Goal: Transaction & Acquisition: Obtain resource

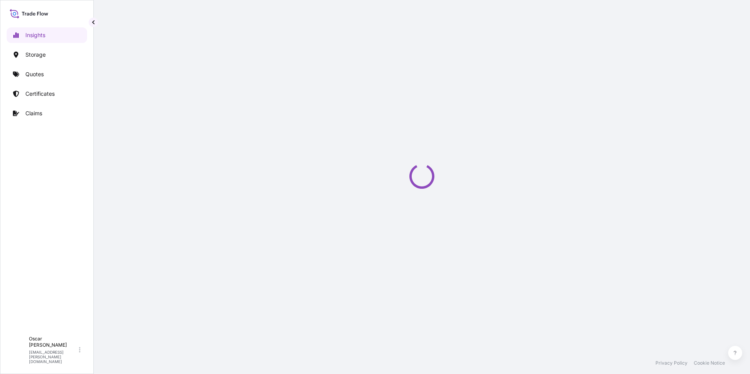
select select "2025"
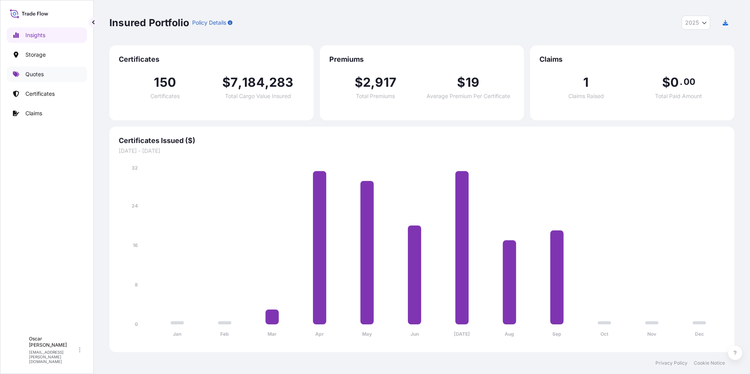
click at [45, 79] on link "Quotes" at bounding box center [47, 74] width 80 height 16
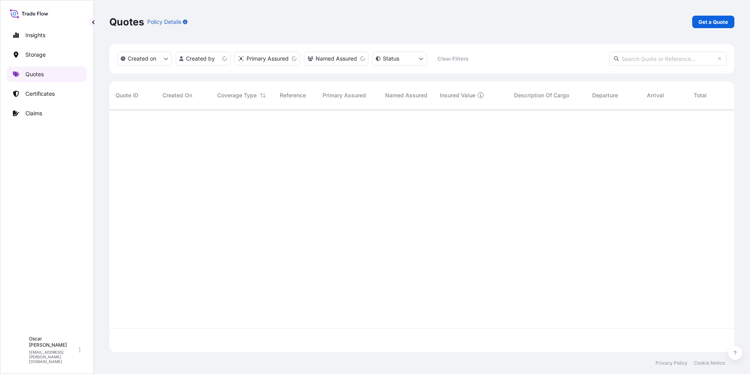
scroll to position [241, 619]
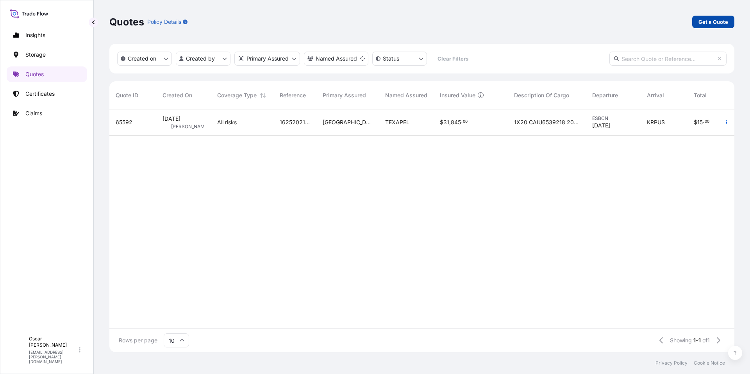
click at [703, 25] on p "Get a Quote" at bounding box center [713, 22] width 30 height 8
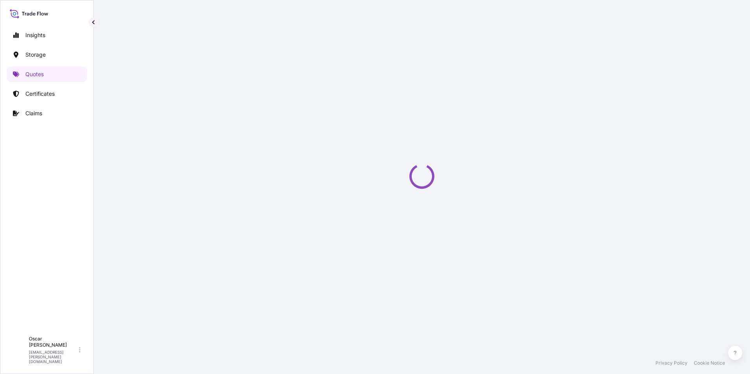
scroll to position [12, 0]
select select "Water"
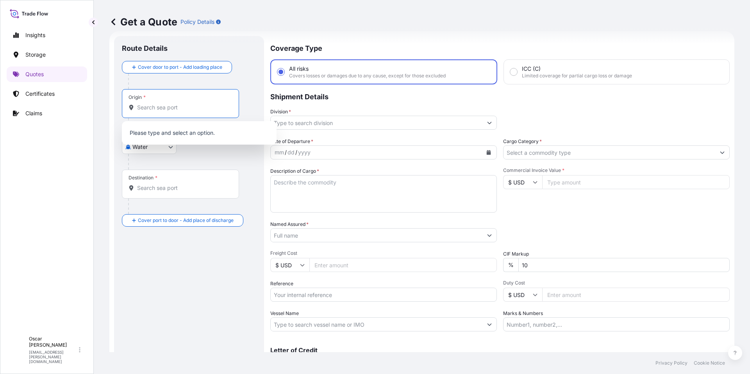
click at [190, 107] on input "Origin *" at bounding box center [183, 108] width 92 height 8
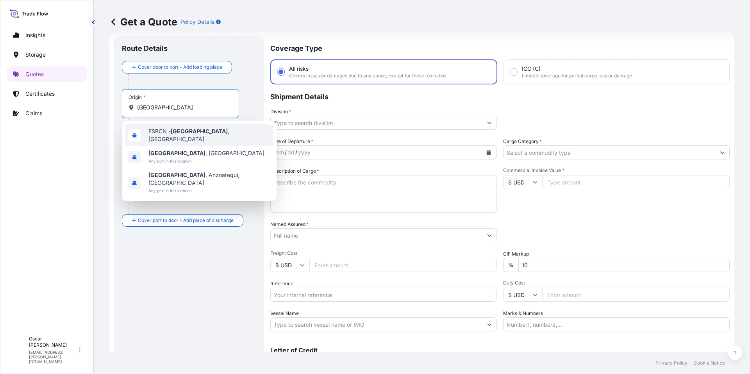
click at [189, 138] on div "ESBCN - [GEOGRAPHIC_DATA] , [GEOGRAPHIC_DATA]" at bounding box center [199, 135] width 148 height 22
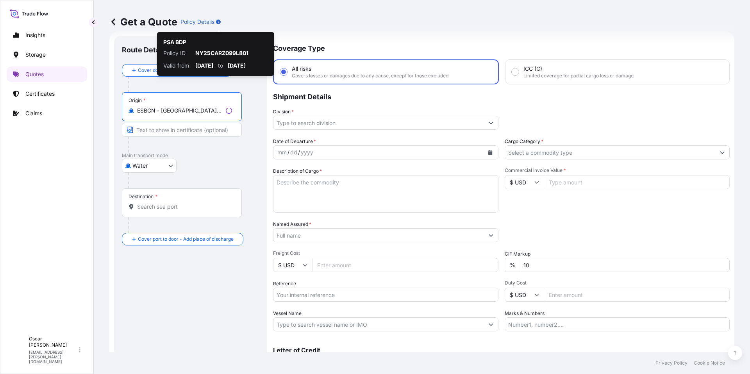
type input "ESBCN - [GEOGRAPHIC_DATA], [GEOGRAPHIC_DATA]"
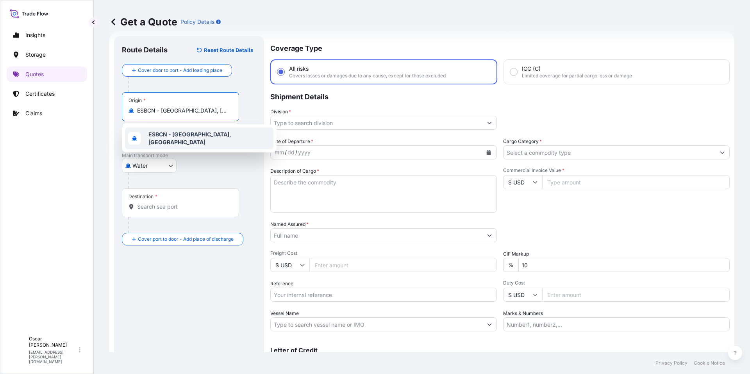
click at [160, 202] on div "Destination *" at bounding box center [180, 202] width 117 height 29
click at [160, 203] on input "Destination *" at bounding box center [183, 207] width 92 height 8
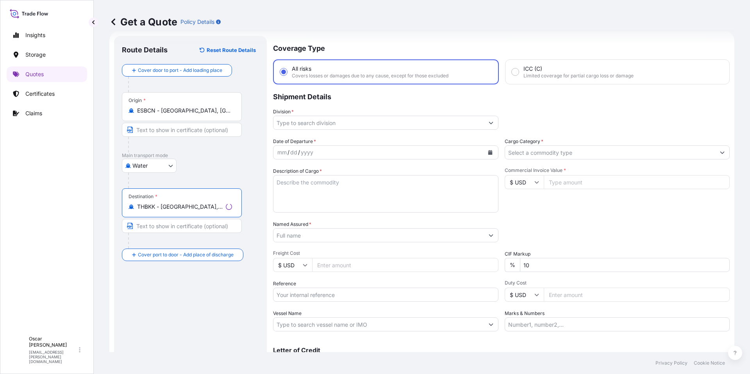
type input "THBKK - [GEOGRAPHIC_DATA], [GEOGRAPHIC_DATA]"
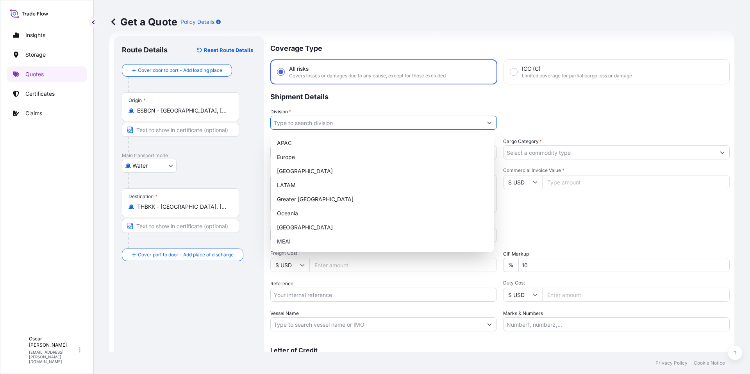
click at [354, 125] on input "Division *" at bounding box center [377, 123] width 212 height 14
click at [297, 155] on div "Europe" at bounding box center [382, 157] width 217 height 14
type input "Europe"
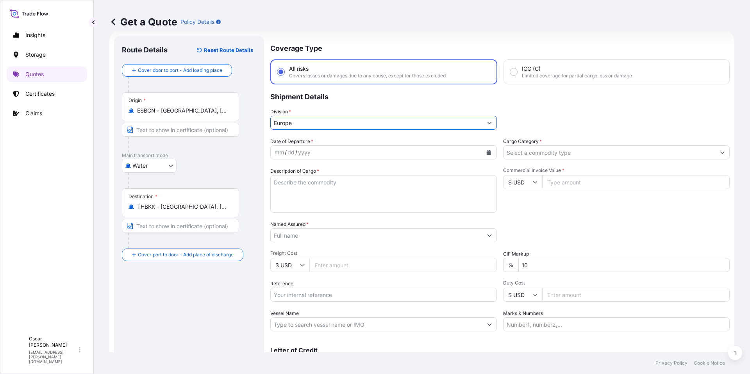
click at [487, 153] on icon "Calendar" at bounding box center [489, 152] width 4 height 5
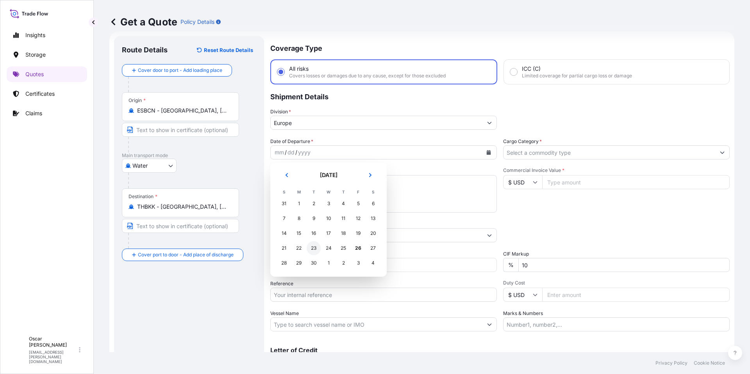
click at [315, 252] on div "23" at bounding box center [314, 248] width 14 height 14
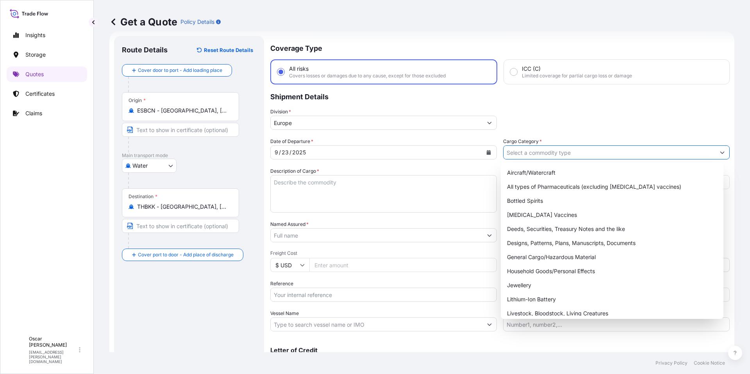
click at [549, 156] on input "Cargo Category *" at bounding box center [609, 152] width 212 height 14
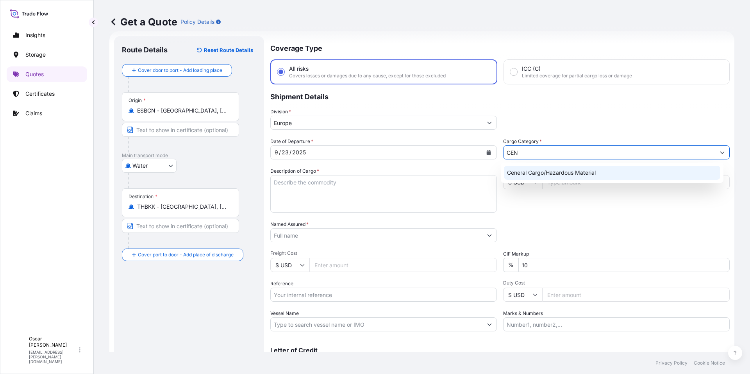
click at [557, 177] on div "General Cargo/Hazardous Material" at bounding box center [612, 173] width 217 height 14
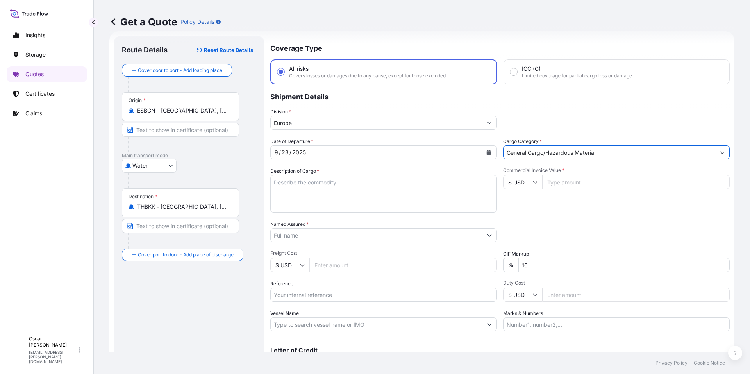
type input "General Cargo/Hazardous Material"
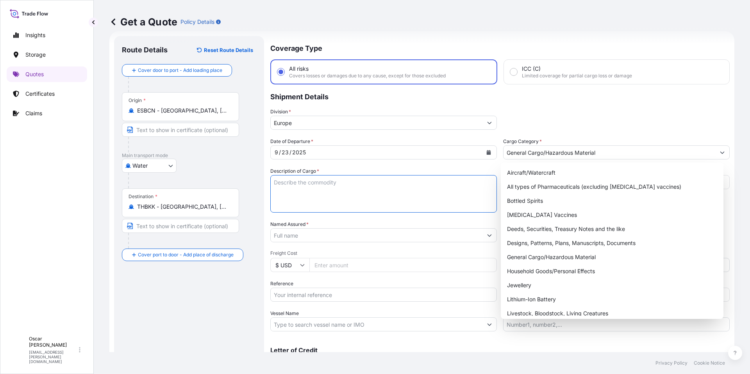
click at [312, 188] on textarea "Description of Cargo *" at bounding box center [383, 193] width 227 height 37
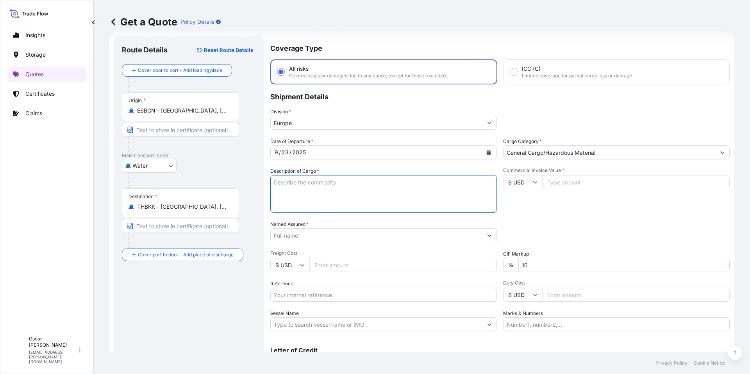
paste textarea "1x20 GROSS: 19.404 KGS FTAU1004422 NET: 18.450 KGS 18 PACKAGES LEATHER AUXILIAR…"
drag, startPoint x: 289, startPoint y: 181, endPoint x: 364, endPoint y: 183, distance: 75.0
click at [364, 183] on textarea "1x20 GROSS: 19.404 KGS FTAU1004422 NET: 18.450 KGS 18 PACKAGES LEATHER AUXILIAR…" at bounding box center [383, 193] width 227 height 37
click at [349, 208] on textarea "1x20 FTAU1004422 NET: 18.450 KGS 18 PACKAGES LEATHER AUXILIARIES" at bounding box center [383, 193] width 227 height 37
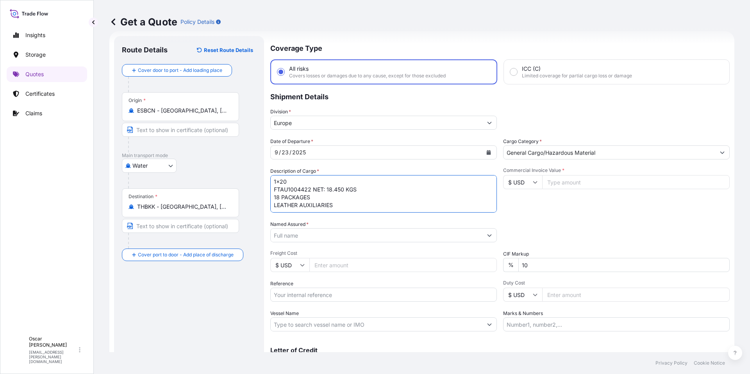
paste textarea "GROSS: 19.404 KGS"
drag, startPoint x: 312, startPoint y: 187, endPoint x: 371, endPoint y: 187, distance: 58.6
click at [371, 187] on textarea "1x20 FTAU1004422 NET: 18.450 KGS 18 PACKAGES LEATHER AUXILIARIES GROSS: 19.404 …" at bounding box center [383, 193] width 227 height 37
click at [333, 211] on textarea "1x20 FTAU1004422 18 PACKAGES LEATHER AUXILIARIES GROSS: 19.404 KGS" at bounding box center [383, 193] width 227 height 37
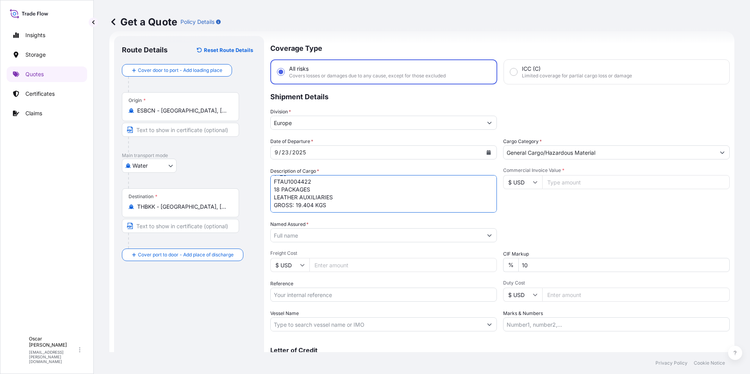
paste textarea "NET: 18.450 KGS"
type textarea "1x20 FTAU1004422 18 PACKAGES LEATHER AUXILIARIES GROSS: 19.404 KGS NET: 18.450 …"
click at [334, 239] on input "Named Assured *" at bounding box center [377, 235] width 212 height 14
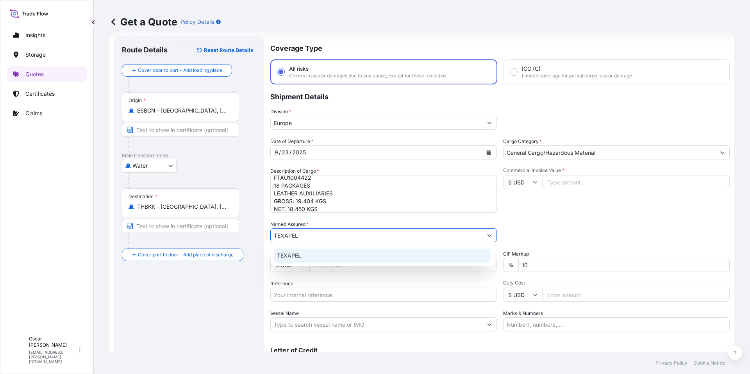
click at [298, 257] on span "TEXAPEL" at bounding box center [289, 256] width 24 height 8
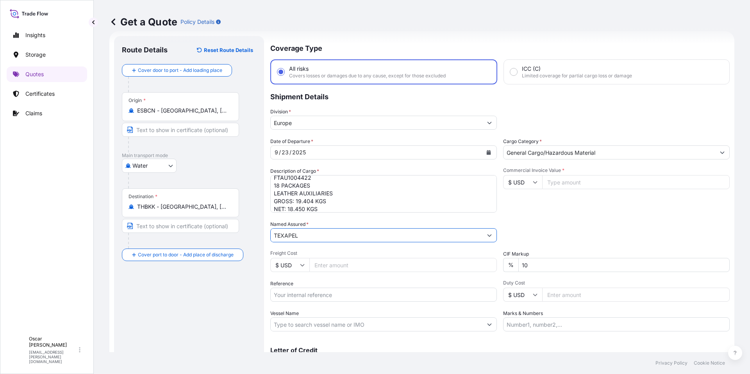
type input "TEXAPEL"
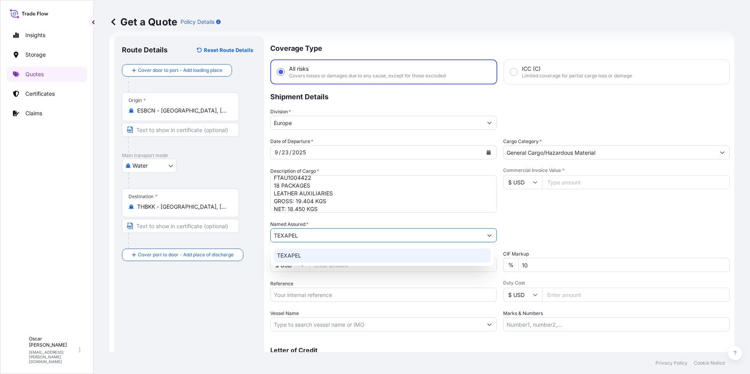
click at [289, 298] on input "Reference" at bounding box center [383, 294] width 227 height 14
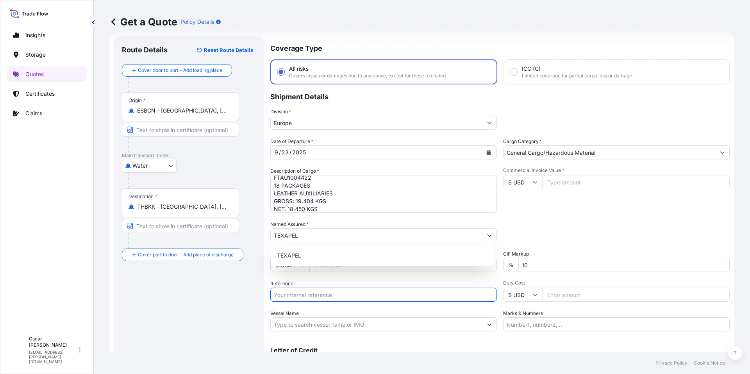
paste input "1625205372"
type input "1625205372"
click at [549, 229] on div "Packing Category Type to search a container mode Please select a primary mode o…" at bounding box center [616, 231] width 227 height 22
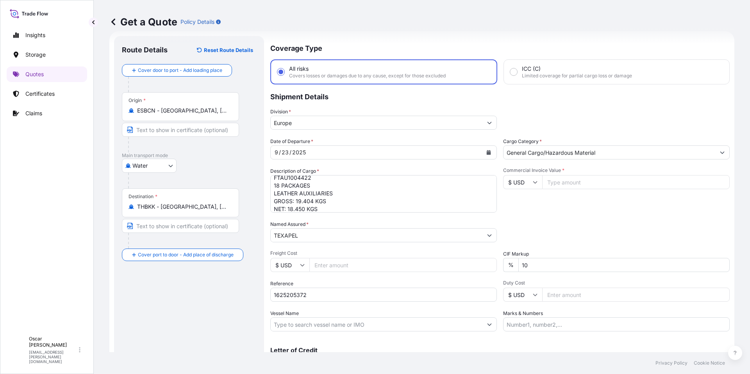
click at [571, 187] on input "Commercial Invoice Value *" at bounding box center [635, 182] width 187 height 14
type input "39147"
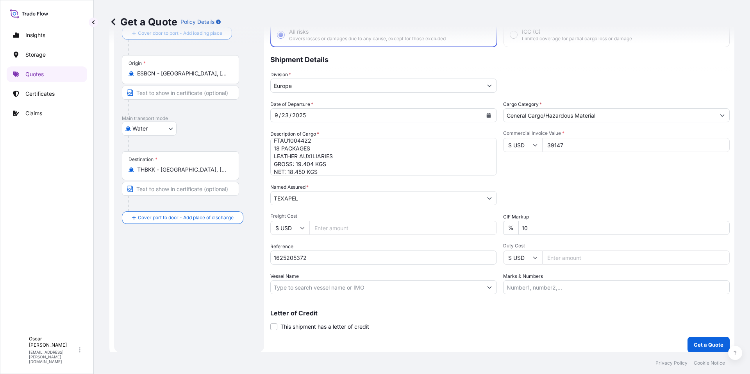
scroll to position [55, 0]
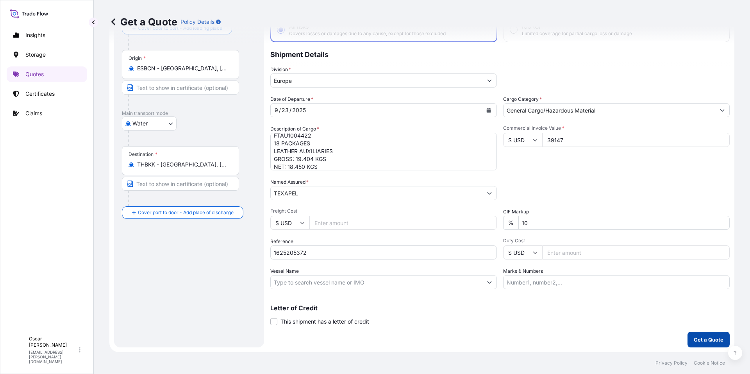
click at [710, 341] on p "Get a Quote" at bounding box center [709, 340] width 30 height 8
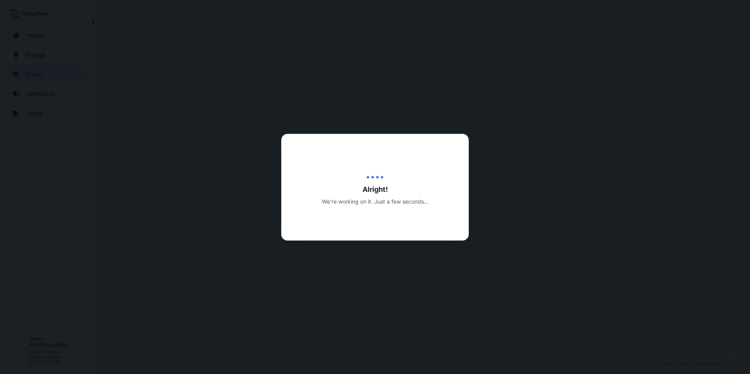
select select "Water"
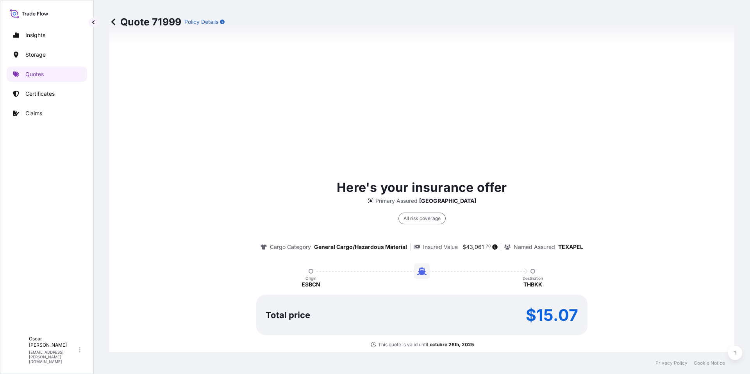
scroll to position [571, 0]
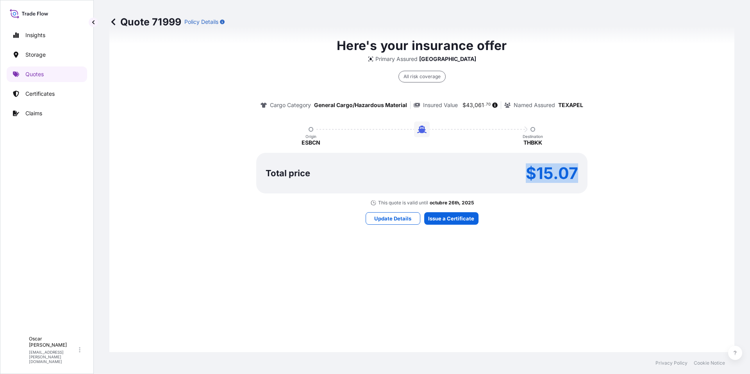
drag, startPoint x: 525, startPoint y: 173, endPoint x: 409, endPoint y: 109, distance: 132.6
click at [582, 172] on div "Total price $15.07" at bounding box center [421, 173] width 331 height 41
copy p "$15.07"
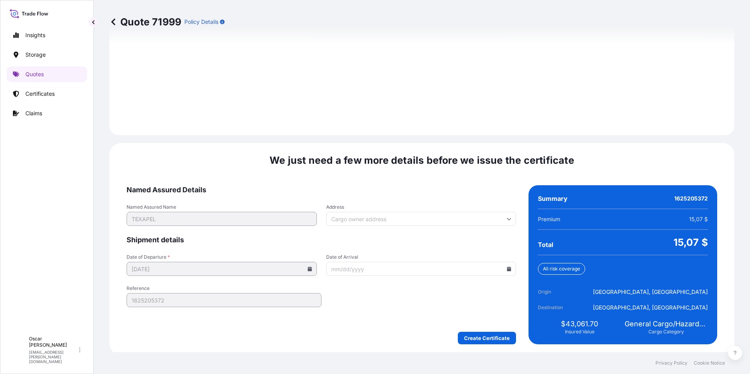
scroll to position [1075, 0]
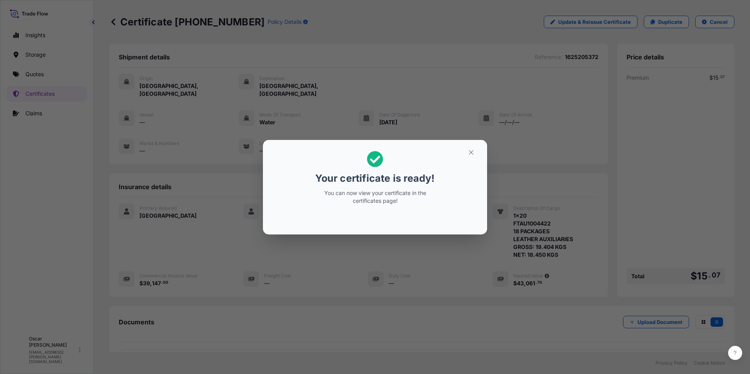
click at [471, 151] on icon "button" at bounding box center [471, 152] width 7 height 7
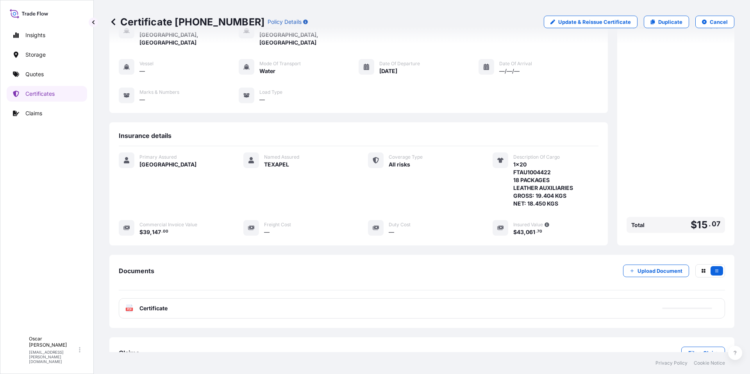
scroll to position [68, 0]
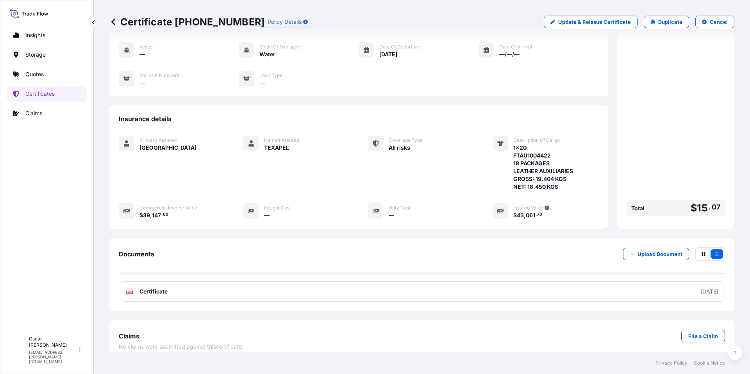
click at [184, 294] on div "Documents Upload Document PDF Certificate [DATE]" at bounding box center [421, 274] width 625 height 73
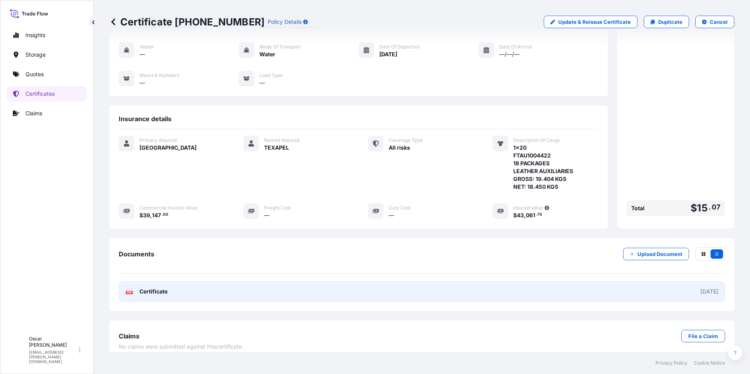
click at [191, 282] on link "PDF Certificate [DATE]" at bounding box center [422, 291] width 606 height 20
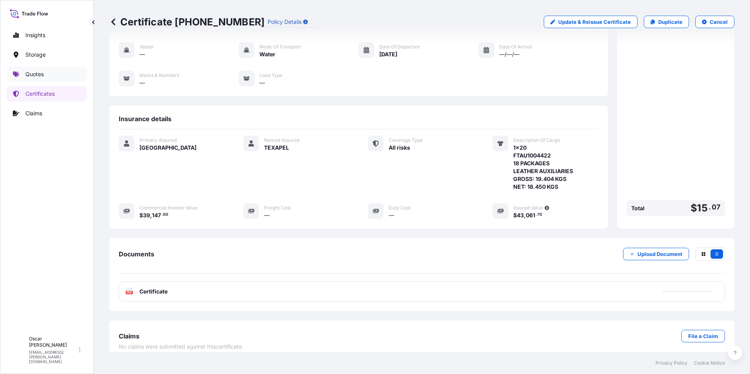
click at [38, 76] on p "Quotes" at bounding box center [34, 74] width 18 height 8
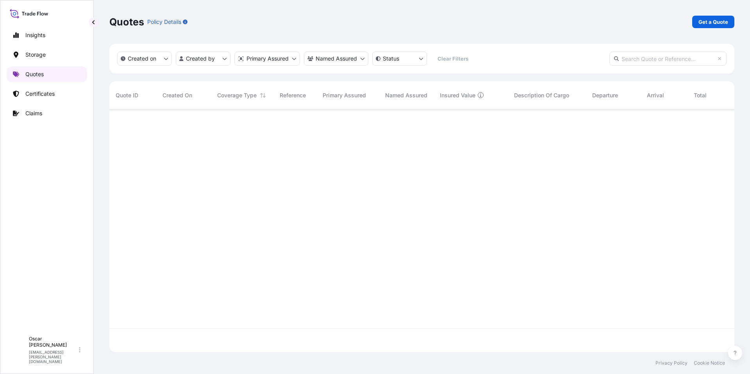
scroll to position [241, 619]
click at [708, 19] on p "Get a Quote" at bounding box center [713, 22] width 30 height 8
select select "Water"
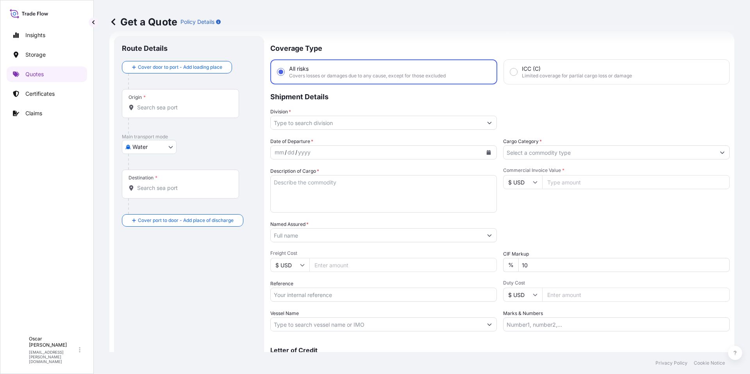
click at [179, 115] on div "Origin *" at bounding box center [180, 103] width 117 height 29
click at [179, 111] on input "Origin *" at bounding box center [183, 108] width 92 height 8
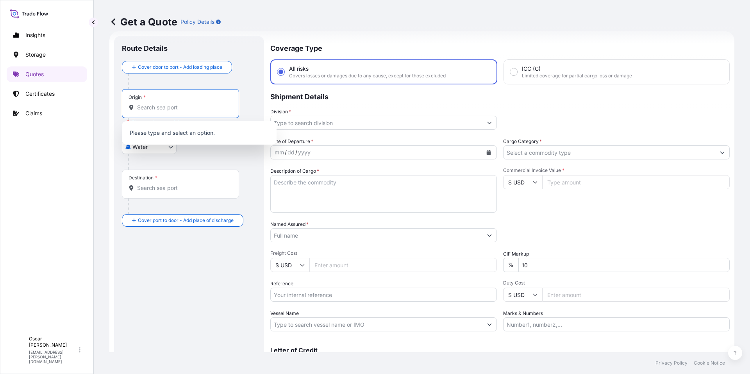
click at [202, 108] on input "Origin * Please select an origin" at bounding box center [183, 108] width 92 height 8
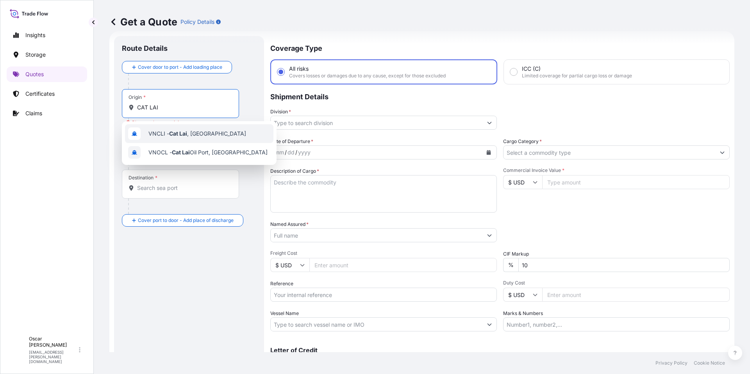
click at [202, 133] on span "VNCLI - Cat Lai , [GEOGRAPHIC_DATA]" at bounding box center [197, 134] width 98 height 8
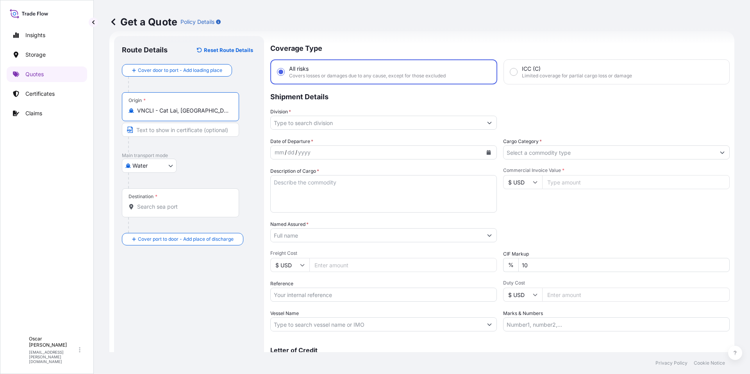
type input "VNCLI - Cat Lai, [GEOGRAPHIC_DATA]"
click at [168, 198] on div "Destination *" at bounding box center [180, 202] width 117 height 29
click at [168, 203] on input "Destination *" at bounding box center [183, 207] width 92 height 8
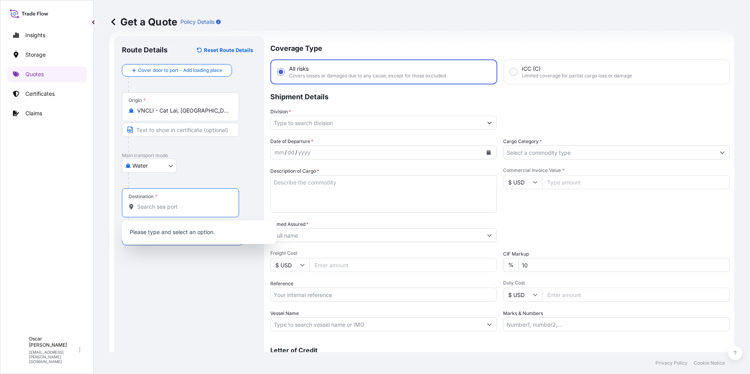
click at [99, 102] on div "Get a Quote Policy Details Route Details Reset Route Details Cover door to port…" at bounding box center [422, 176] width 656 height 352
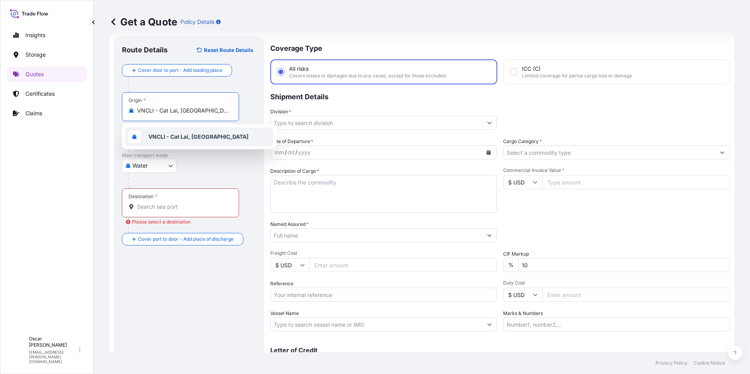
click at [148, 205] on input "Destination * Please select a destination" at bounding box center [183, 207] width 92 height 8
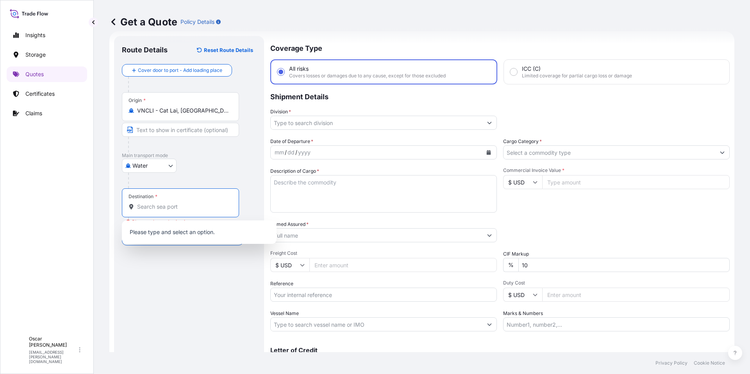
paste input "VNCLI - Cat Lai, [GEOGRAPHIC_DATA]"
click at [168, 229] on span "VNCLI - Cat Lai, [GEOGRAPHIC_DATA]" at bounding box center [198, 233] width 100 height 8
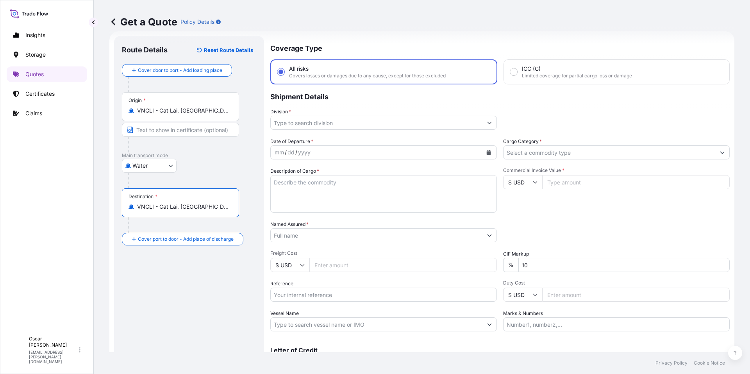
type input "VNCLI - Cat Lai, [GEOGRAPHIC_DATA]"
drag, startPoint x: 209, startPoint y: 112, endPoint x: 70, endPoint y: 109, distance: 139.1
click at [78, 112] on div "Insights Storage Quotes Certificates Claims O [PERSON_NAME] [PERSON_NAME][EMAIL…" at bounding box center [375, 187] width 750 height 374
type input "ESBCN - [GEOGRAPHIC_DATA], [GEOGRAPHIC_DATA]"
click at [332, 128] on input "Division *" at bounding box center [377, 123] width 212 height 14
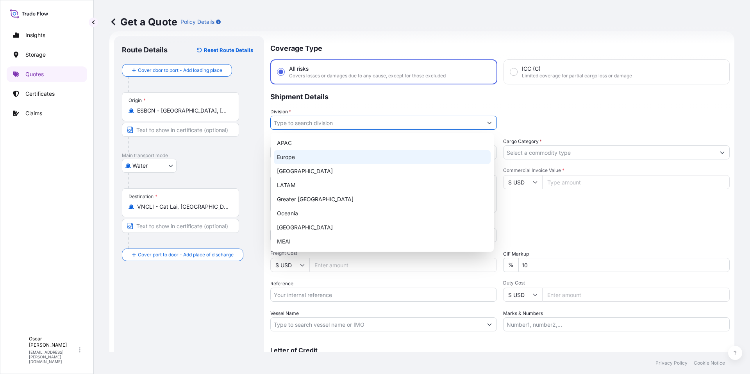
click at [298, 157] on div "Europe" at bounding box center [382, 157] width 217 height 14
type input "Europe"
click at [524, 121] on div "Division * [GEOGRAPHIC_DATA]" at bounding box center [499, 119] width 459 height 22
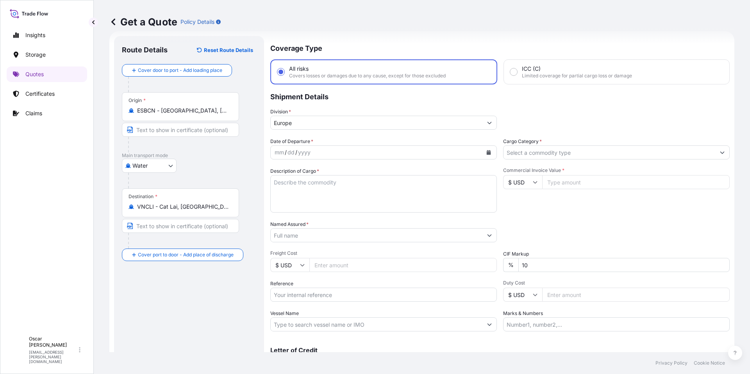
click at [487, 153] on icon "Calendar" at bounding box center [489, 152] width 4 height 5
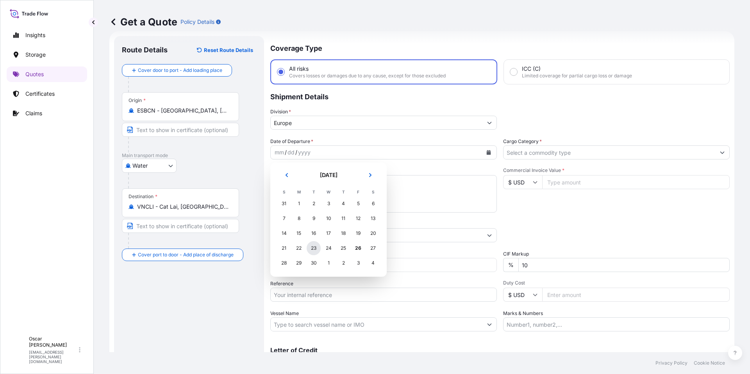
click at [317, 249] on div "23" at bounding box center [314, 248] width 14 height 14
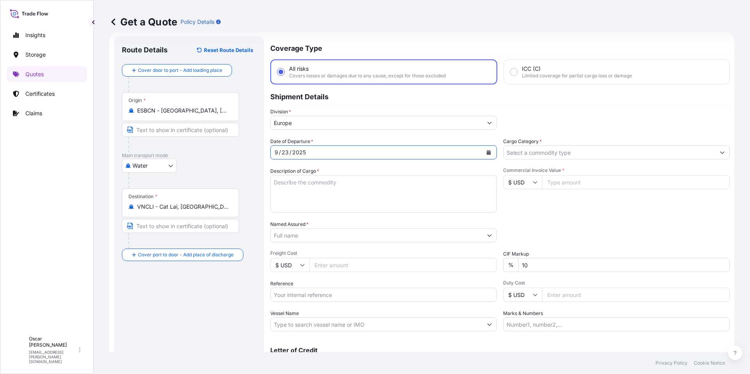
click at [527, 152] on input "Cargo Category *" at bounding box center [609, 152] width 212 height 14
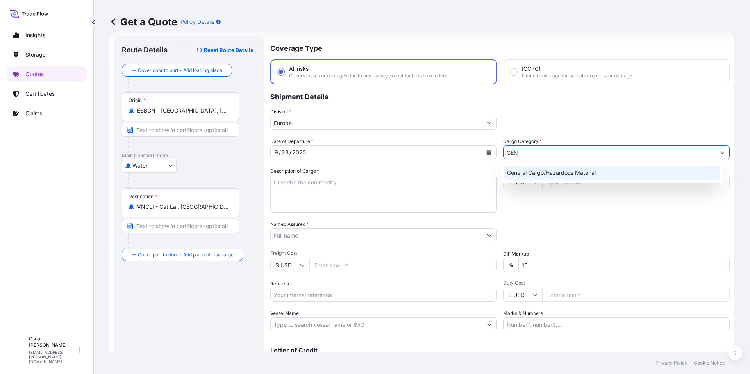
click at [531, 175] on div "General Cargo/Hazardous Material" at bounding box center [612, 173] width 217 height 14
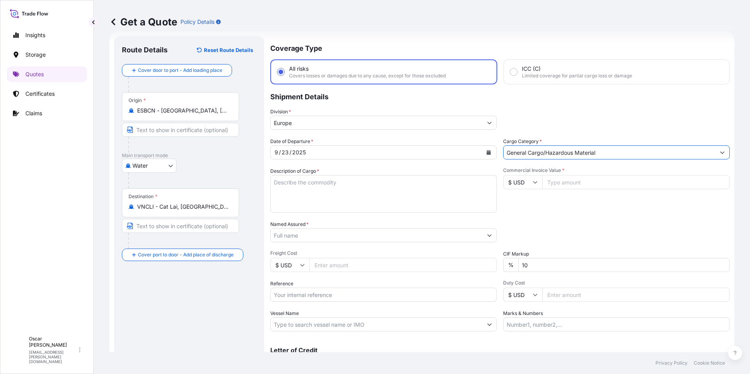
type input "General Cargo/Hazardous Material"
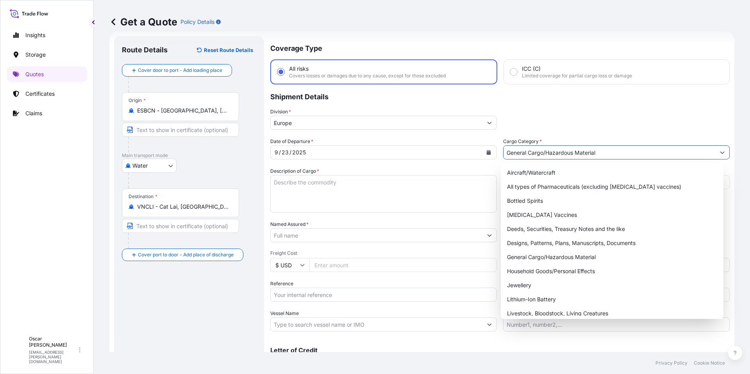
click at [303, 190] on textarea "Description of Cargo *" at bounding box center [383, 193] width 227 height 37
paste textarea "1x40 GROSS: 25.320 KGS YMMU4080974 NET: 24.000 KGS 24 PACKAGES LEATHER AUXILIARY"
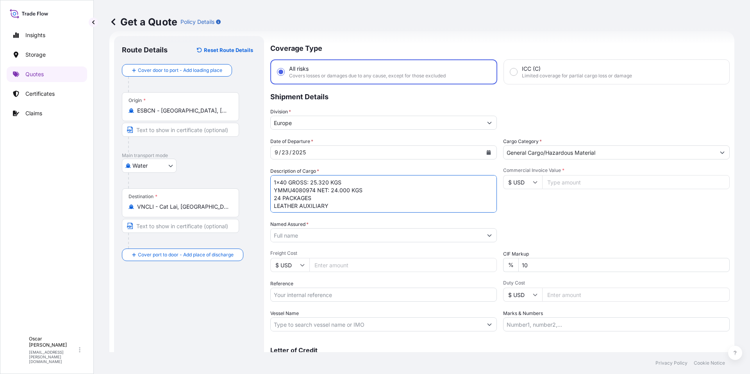
drag, startPoint x: 288, startPoint y: 181, endPoint x: 377, endPoint y: 186, distance: 89.5
click at [377, 186] on textarea "1x40 GROSS: 25.320 KGS YMMU4080974 NET: 24.000 KGS 24 PACKAGES LEATHER AUXILIARY" at bounding box center [383, 193] width 227 height 37
click at [346, 202] on textarea "1x40 YMMU4080974 NET: 24.000 KGS 24 PACKAGES LEATHER AUXILIARY" at bounding box center [383, 193] width 227 height 37
paste textarea "GROSS: 25.320 KGS"
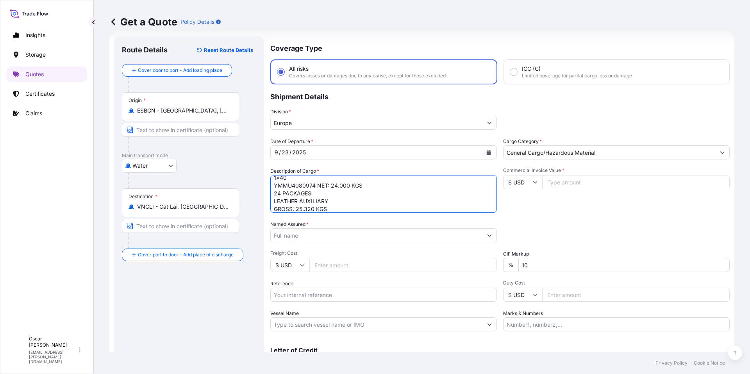
drag, startPoint x: 318, startPoint y: 186, endPoint x: 383, endPoint y: 187, distance: 65.2
click at [383, 187] on textarea "1x40 YMMU4080974 NET: 24.000 KGS 24 PACKAGES LEATHER AUXILIARY GROSS: 25.320 KGS" at bounding box center [383, 193] width 227 height 37
click at [341, 210] on textarea "1x40 YMMU4080974 24 PACKAGES LEATHER AUXILIARY GROSS: 25.320 KGS" at bounding box center [383, 193] width 227 height 37
paste textarea "NET: 24.000 KGS"
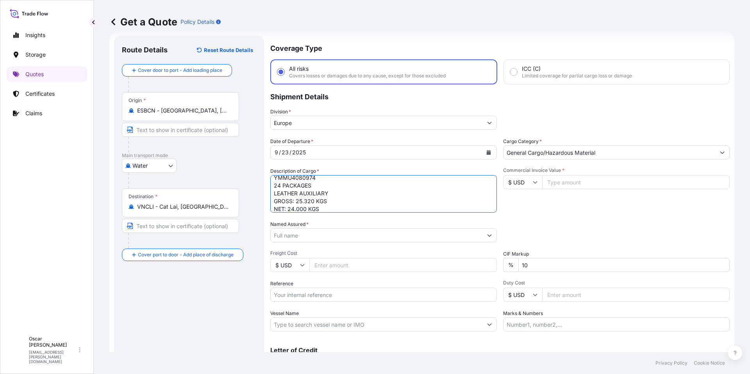
type textarea "1x40 YMMU4080974 24 PACKAGES LEATHER AUXILIARY GROSS: 25.320 KGS NET: 24.000 KGS"
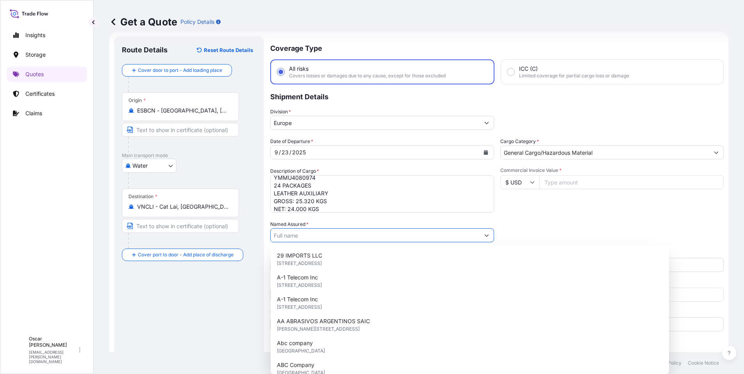
click at [334, 238] on input "Named Assured *" at bounding box center [375, 235] width 209 height 14
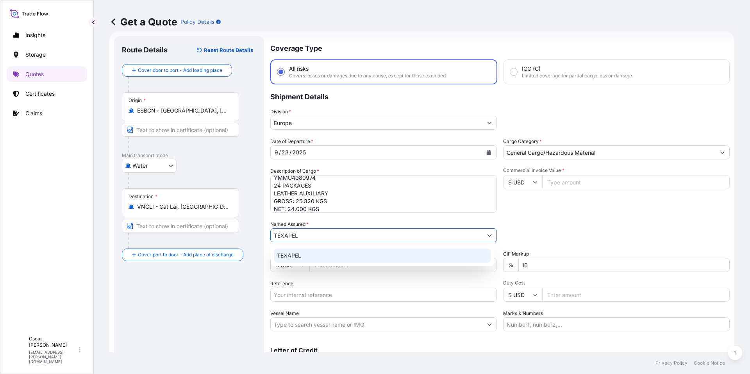
click at [302, 258] on div "TEXAPEL" at bounding box center [382, 255] width 217 height 14
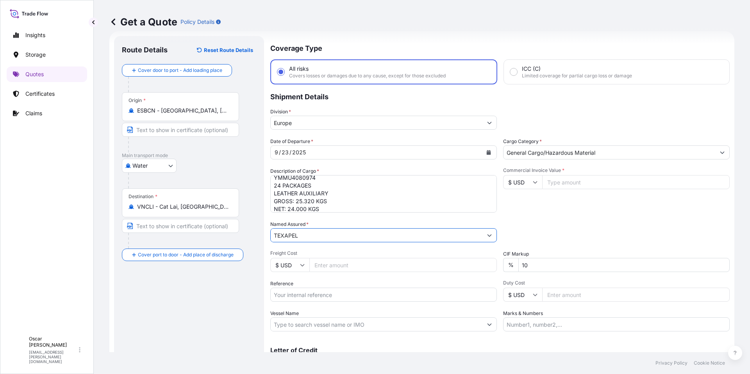
type input "TEXAPEL"
click at [531, 218] on div "Date of Departure * [DATE] Cargo Category * General Cargo/Hazardous Material De…" at bounding box center [499, 234] width 459 height 194
click at [529, 184] on input "$ USD" at bounding box center [522, 182] width 39 height 14
click at [521, 201] on div "€ EUR" at bounding box center [519, 203] width 33 height 15
type input "€ EUR"
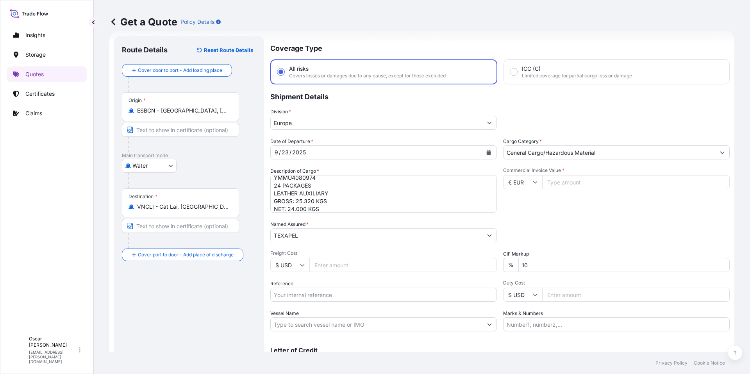
click at [564, 183] on input "Commercial Invoice Value *" at bounding box center [635, 182] width 187 height 14
click at [611, 188] on input "Commercial Invoice Value *" at bounding box center [635, 182] width 187 height 14
type input "33600"
click at [629, 219] on div "Date of Departure * [DATE] Cargo Category * General Cargo/Hazardous Material De…" at bounding box center [499, 234] width 459 height 194
click at [321, 300] on input "Reference" at bounding box center [383, 294] width 227 height 14
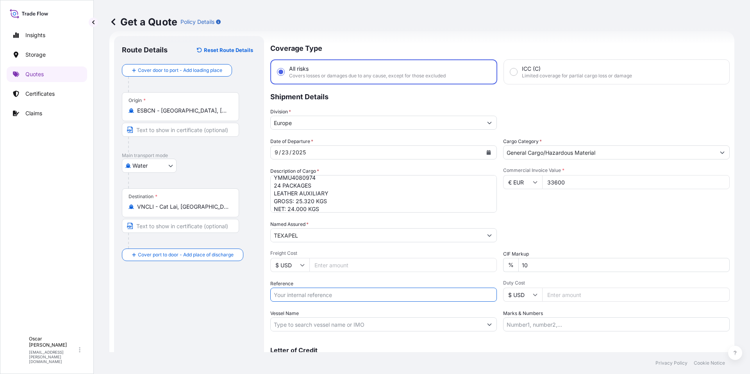
paste input "1625207720"
type input "1625207720"
click at [565, 220] on div "Packing Category Type to search a container mode Please select a primary mode o…" at bounding box center [616, 231] width 227 height 22
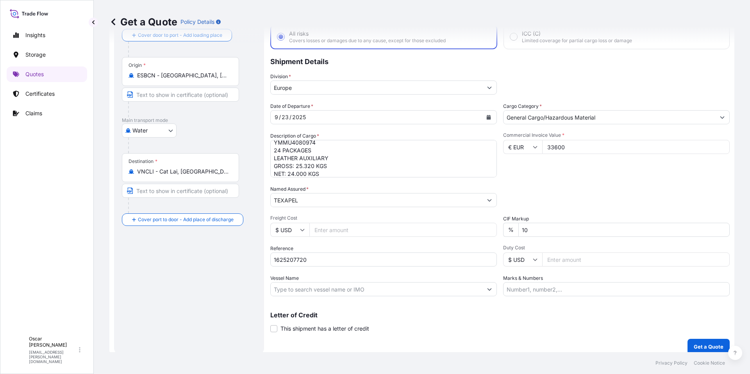
scroll to position [55, 0]
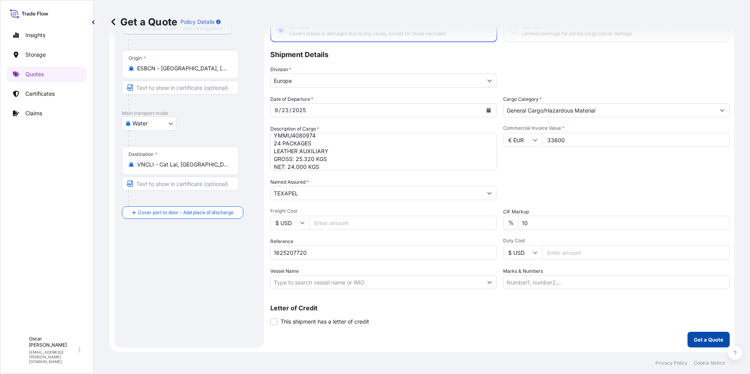
click at [704, 344] on button "Get a Quote" at bounding box center [708, 340] width 42 height 16
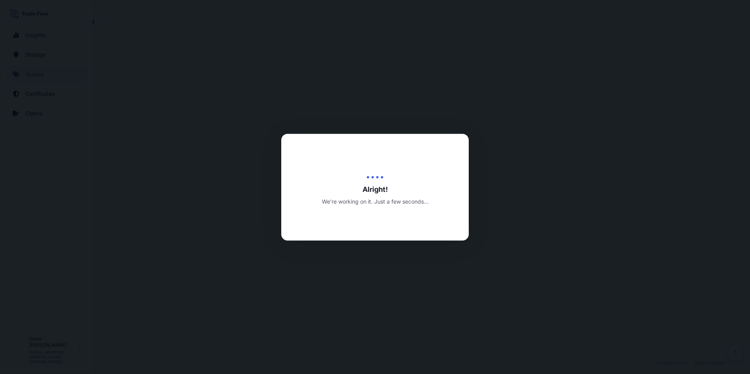
select select "Water"
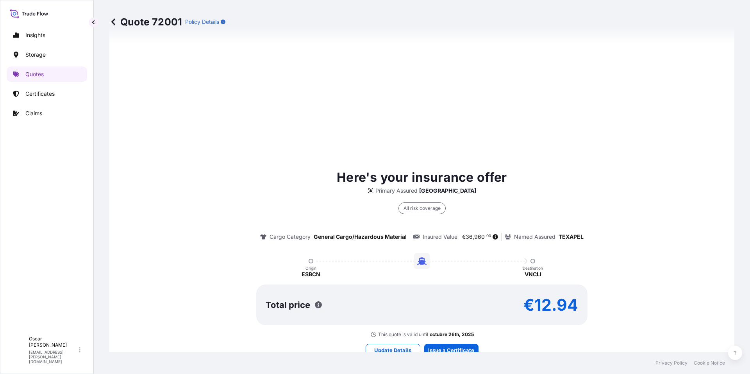
scroll to position [453, 0]
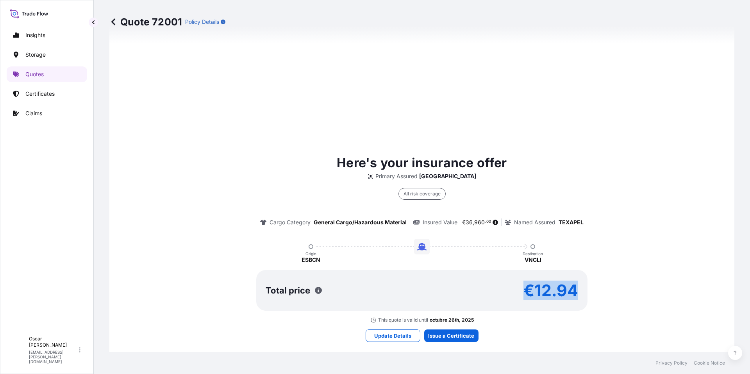
drag, startPoint x: 523, startPoint y: 293, endPoint x: 591, endPoint y: 294, distance: 67.6
click at [591, 294] on div "Here's your insurance offer Primary Assured [GEOGRAPHIC_DATA] All risk coverage…" at bounding box center [421, 239] width 603 height 170
copy p "€12.94"
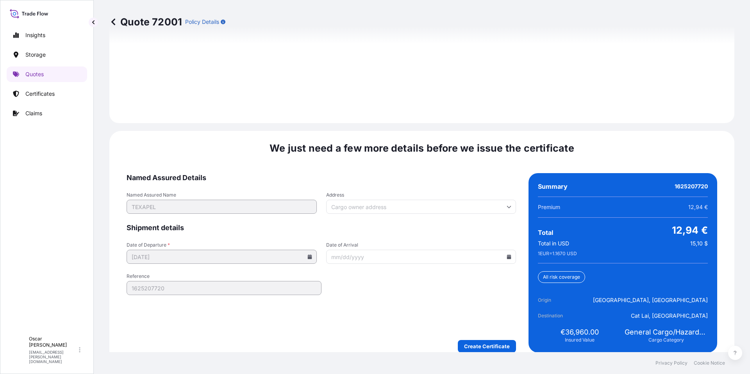
scroll to position [1116, 0]
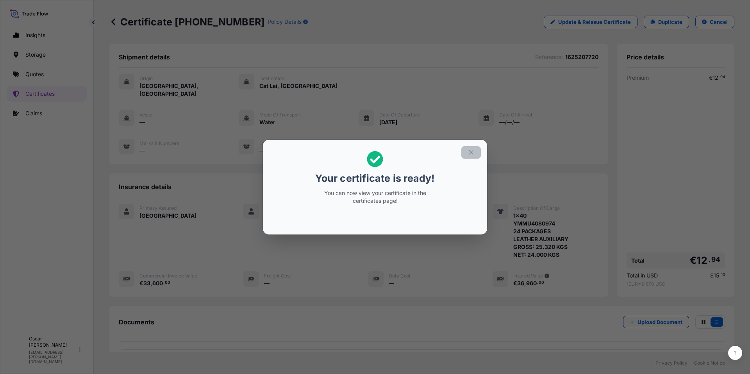
click at [470, 154] on icon "button" at bounding box center [471, 152] width 7 height 7
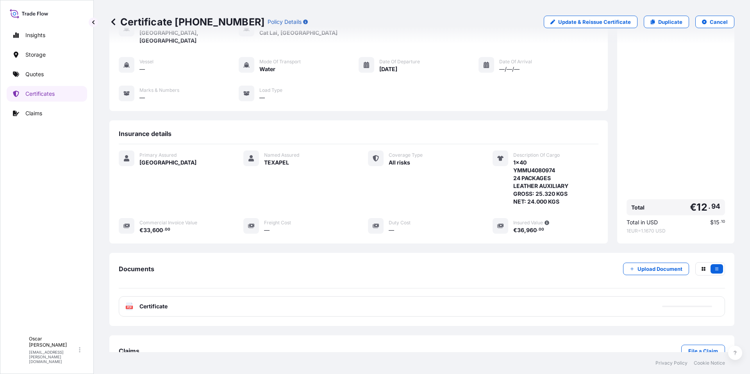
scroll to position [68, 0]
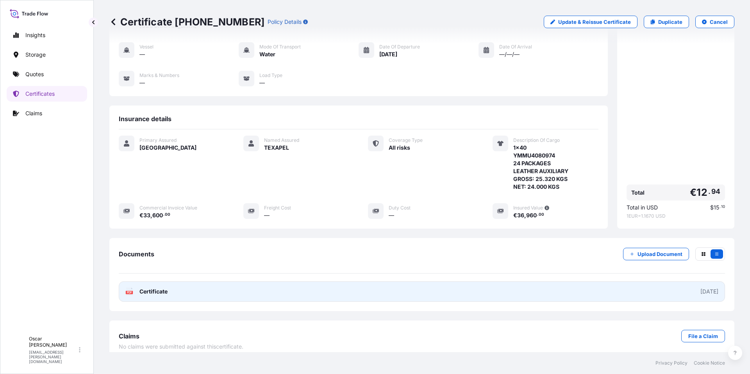
click at [200, 287] on link "PDF Certificate [DATE]" at bounding box center [422, 291] width 606 height 20
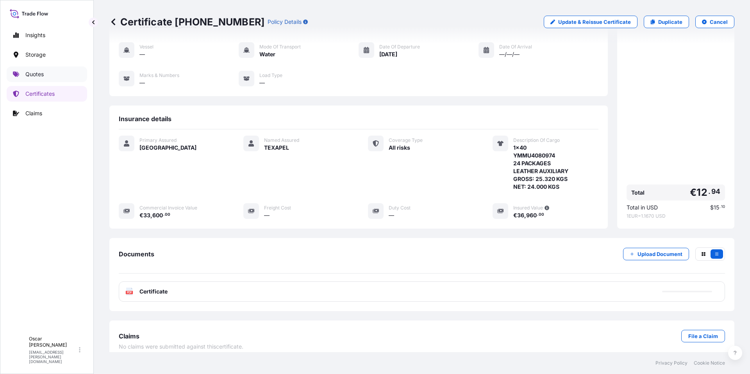
click at [43, 75] on p "Quotes" at bounding box center [34, 74] width 18 height 8
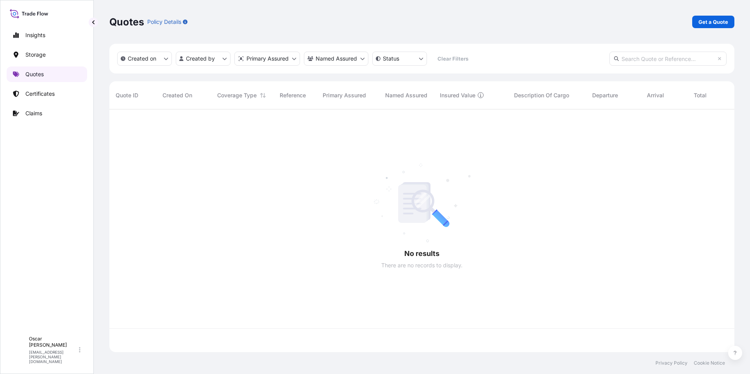
scroll to position [241, 619]
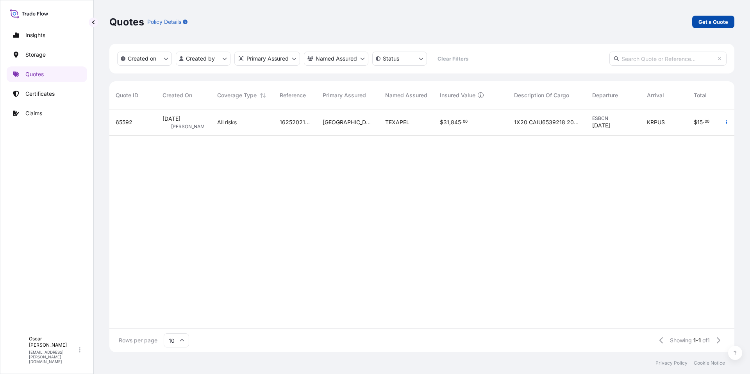
click at [709, 24] on p "Get a Quote" at bounding box center [713, 22] width 30 height 8
select select "Water"
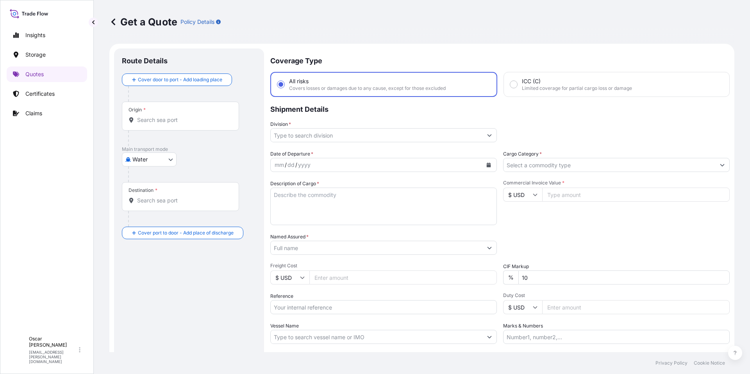
scroll to position [12, 0]
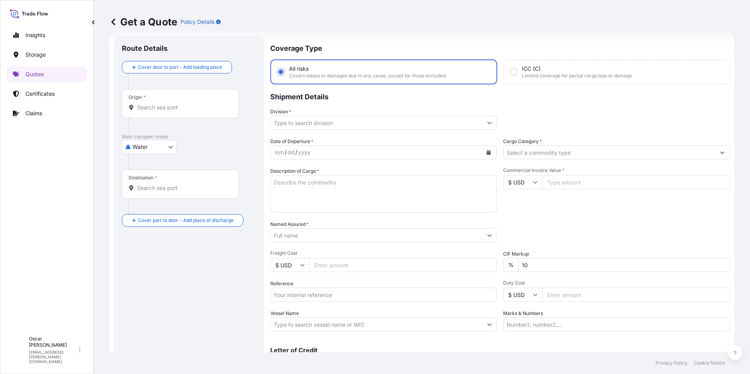
click at [196, 107] on input "Origin *" at bounding box center [183, 108] width 92 height 8
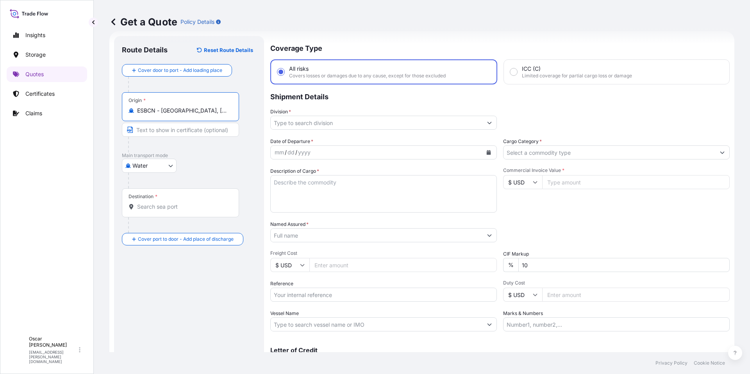
type input "ESBCN - [GEOGRAPHIC_DATA], [GEOGRAPHIC_DATA]"
click at [166, 202] on div "Destination *" at bounding box center [180, 202] width 117 height 29
click at [166, 203] on input "Destination *" at bounding box center [183, 207] width 92 height 8
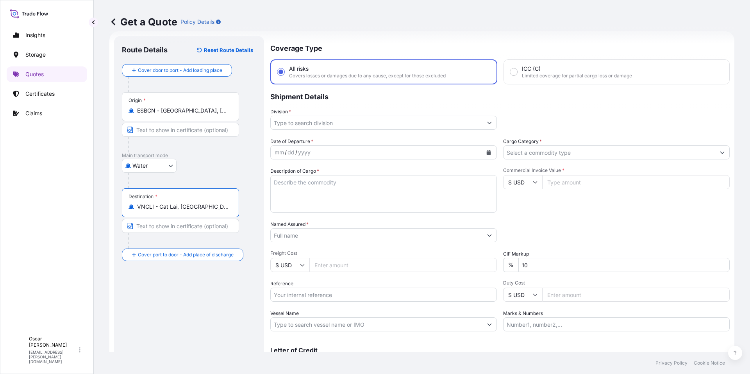
type input "VNCLI - Cat Lai, [GEOGRAPHIC_DATA]"
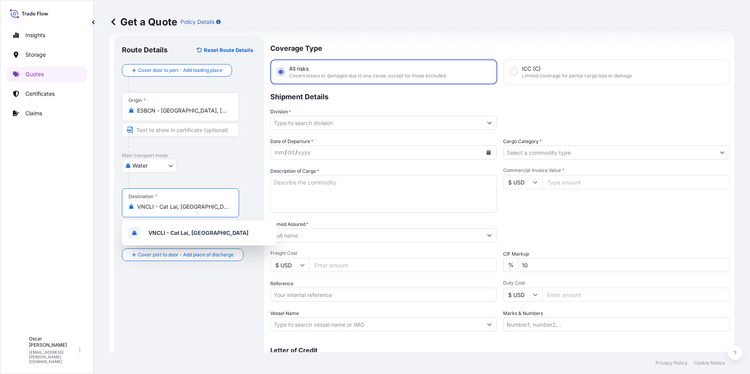
drag, startPoint x: 218, startPoint y: 207, endPoint x: 73, endPoint y: 207, distance: 145.3
click at [85, 208] on div "Insights Storage Quotes Certificates Claims O [PERSON_NAME] [PERSON_NAME][EMAIL…" at bounding box center [375, 187] width 750 height 374
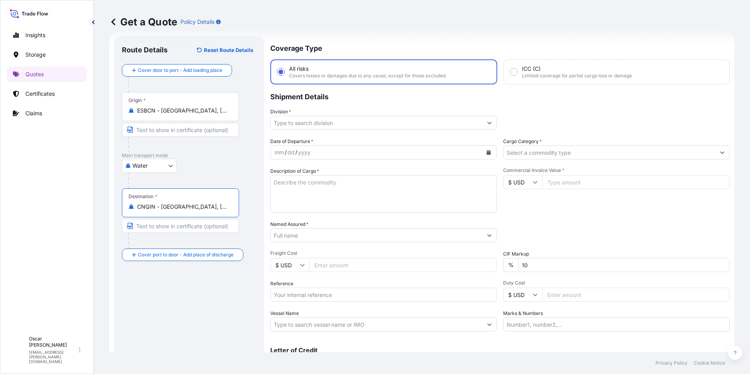
type input "CNQIN - [GEOGRAPHIC_DATA], [GEOGRAPHIC_DATA]"
click at [359, 120] on input "Division *" at bounding box center [377, 123] width 212 height 14
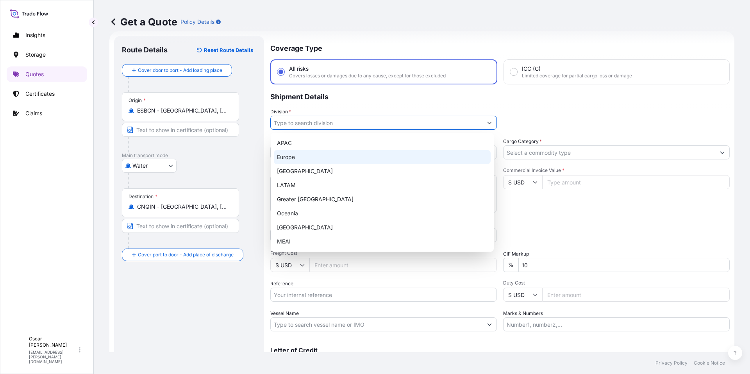
click at [293, 159] on div "Europe" at bounding box center [382, 157] width 217 height 14
type input "Europe"
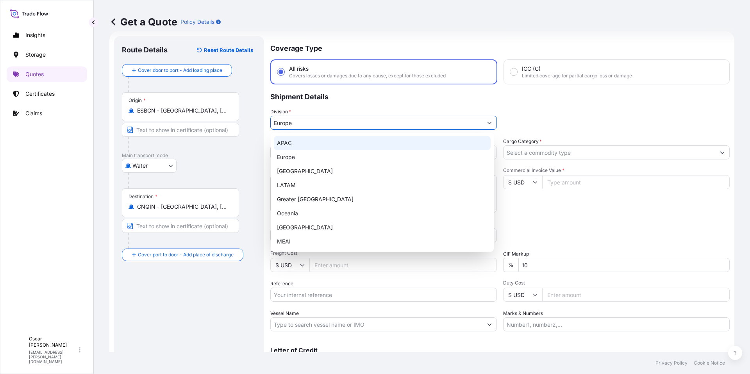
click at [553, 108] on div "Division * [GEOGRAPHIC_DATA]" at bounding box center [499, 119] width 459 height 22
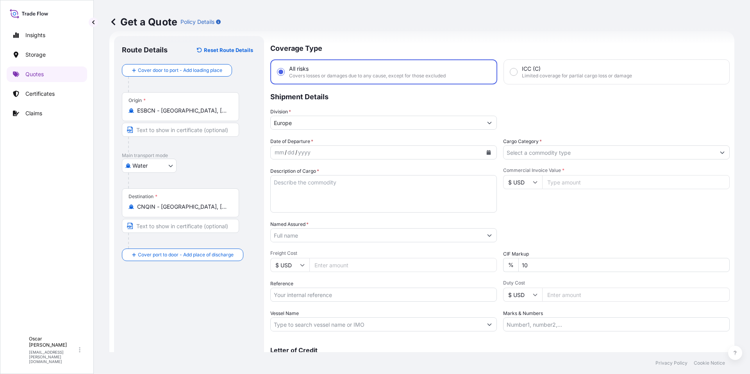
click at [487, 154] on icon "Calendar" at bounding box center [489, 152] width 4 height 5
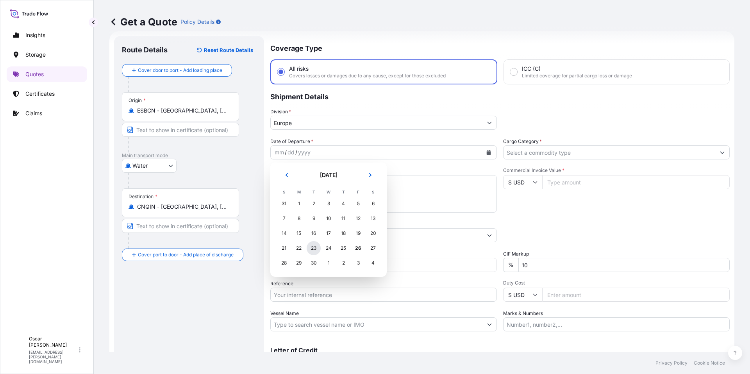
click at [317, 250] on div "23" at bounding box center [314, 248] width 14 height 14
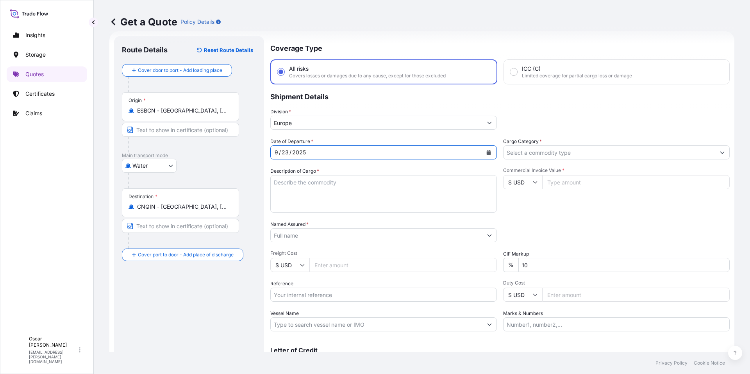
click at [532, 153] on input "Cargo Category *" at bounding box center [609, 152] width 212 height 14
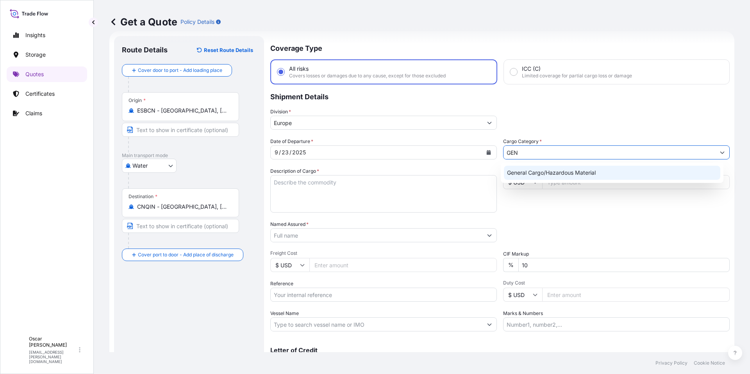
click at [554, 173] on div "General Cargo/Hazardous Material" at bounding box center [612, 173] width 217 height 14
type input "General Cargo/Hazardous Material"
click at [401, 203] on textarea "Description of Cargo *" at bounding box center [383, 193] width 227 height 37
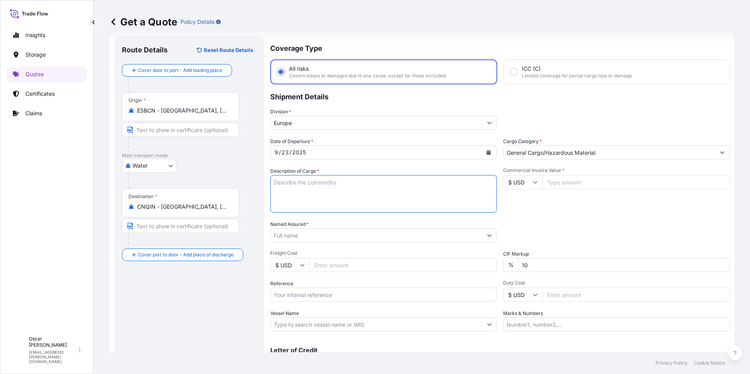
click at [307, 184] on textarea "Description of Cargo *" at bounding box center [383, 193] width 227 height 37
paste textarea "1x40 GROSS: 25.492 KGS YMMU4113640 NET: 24.000 KGS 28 PACKAGES LEATHER AUXILIAR…"
drag, startPoint x: 346, startPoint y: 182, endPoint x: 288, endPoint y: 178, distance: 58.7
click at [288, 178] on textarea "1x40 GROSS: 25.492 KGS YMMU4113640 NET: 24.000 KGS 28 PACKAGES LEATHER AUXILIAR…" at bounding box center [383, 193] width 227 height 37
click at [345, 206] on textarea "1x40 YMMU4113640 NET: 24.000 KGS 28 PACKAGES LEATHER AUXILIARIES" at bounding box center [383, 193] width 227 height 37
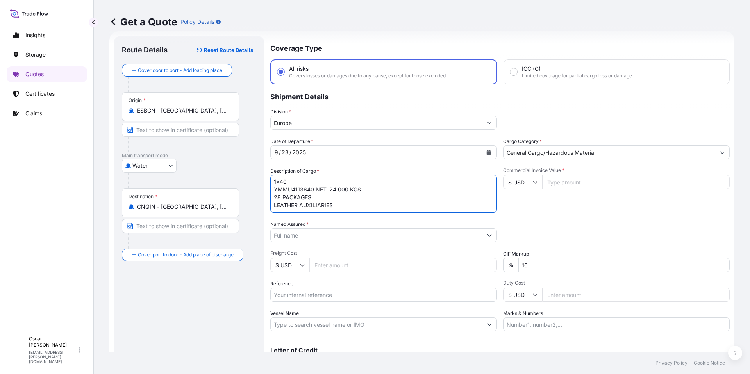
scroll to position [5, 0]
paste textarea "GROSS: 25.492 KGS"
drag, startPoint x: 315, startPoint y: 183, endPoint x: 375, endPoint y: 188, distance: 60.3
click at [375, 188] on textarea "1x40 YMMU4113640 NET: 24.000 KGS 28 PACKAGES LEATHER AUXILIARIES GROSS: 25.492 …" at bounding box center [383, 193] width 227 height 37
click at [341, 209] on textarea "1x40 YMMU4113640 28 PACKAGES LEATHER AUXILIARIES GROSS: 25.492 KGS" at bounding box center [383, 193] width 227 height 37
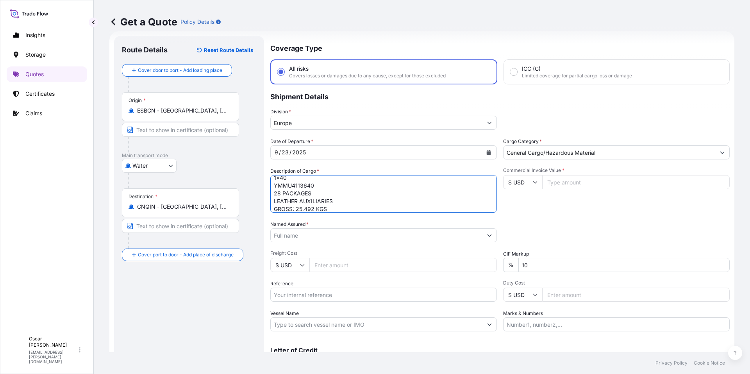
scroll to position [12, 0]
paste textarea "NET: 24.000 KGS"
type textarea "1x40 YMMU4113640 28 PACKAGES LEATHER AUXILIARIES GROSS: 25.492 KGS NET: 24.000 …"
click at [316, 246] on div "Date of Departure * [DATE] Cargo Category * General Cargo/Hazardous Material De…" at bounding box center [499, 234] width 459 height 194
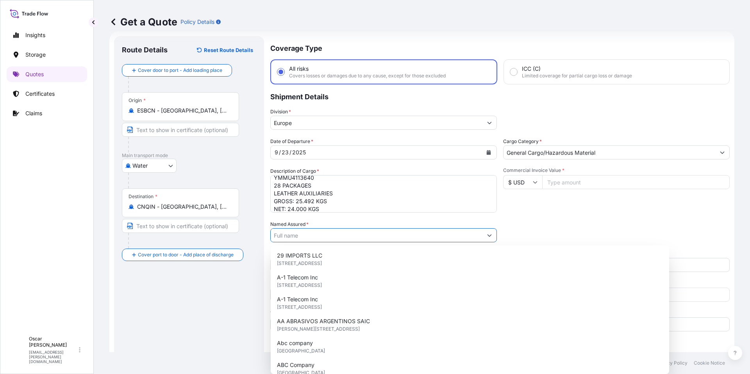
click at [314, 238] on input "Named Assured *" at bounding box center [377, 235] width 212 height 14
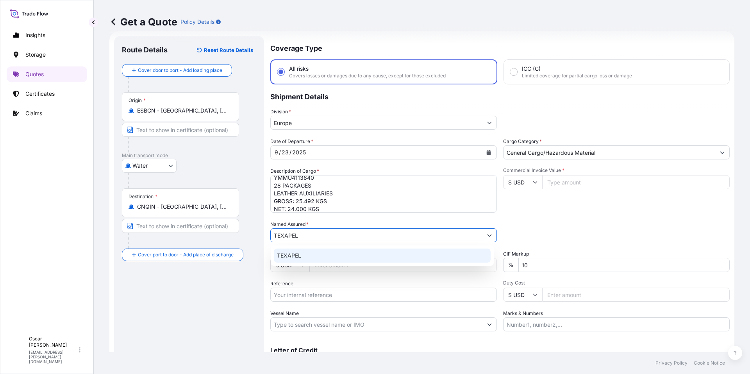
click at [296, 258] on span "TEXAPEL" at bounding box center [289, 256] width 24 height 8
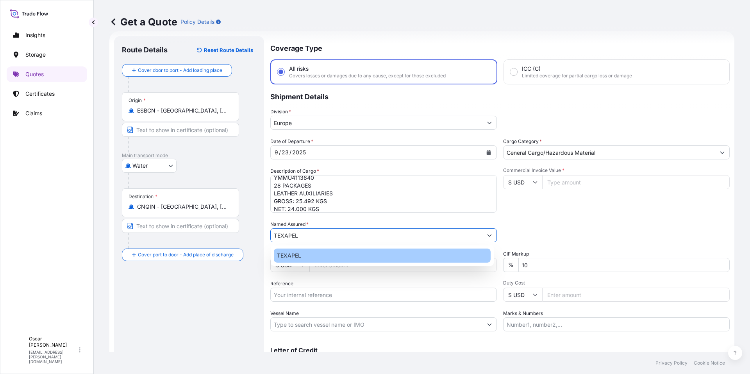
type input "TEXAPEL"
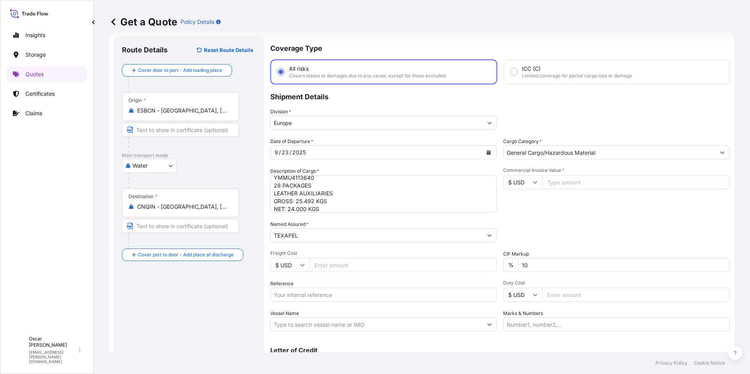
click at [526, 225] on div "Packing Category Type to search a container mode Please select a primary mode o…" at bounding box center [616, 231] width 227 height 22
click at [563, 183] on input "Commercial Invoice Value *" at bounding box center [635, 182] width 187 height 14
type input "29040"
click at [530, 179] on input "$ USD" at bounding box center [522, 182] width 39 height 14
click at [526, 202] on div "€ EUR" at bounding box center [519, 203] width 33 height 15
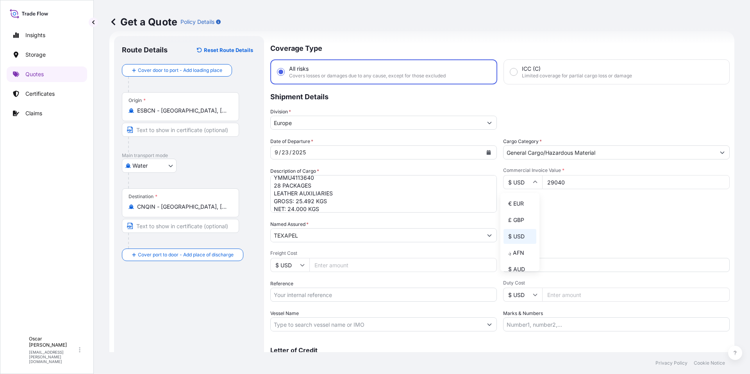
type input "€ EUR"
click at [574, 209] on div "Commercial Invoice Value * € EUR 29040" at bounding box center [616, 189] width 227 height 45
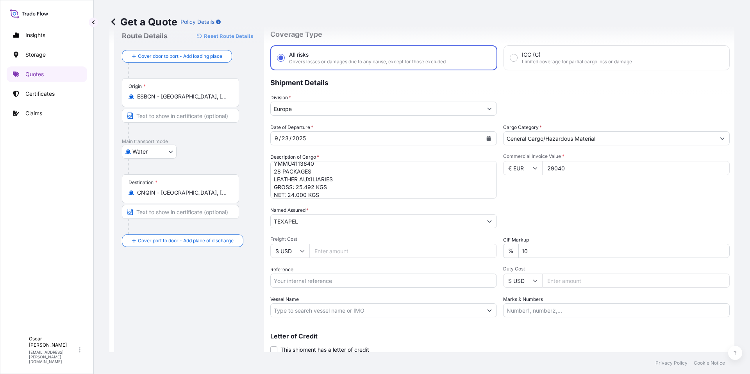
scroll to position [55, 0]
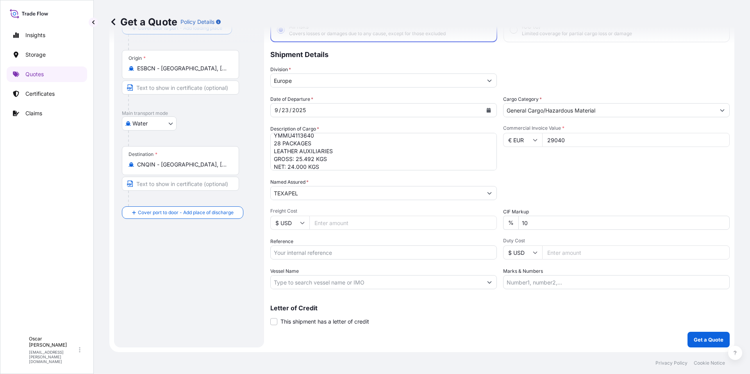
click at [325, 247] on input "Reference" at bounding box center [383, 252] width 227 height 14
paste input "1625207908"
type input "1625207908"
click at [594, 170] on div "Date of Departure * [DATE] Cargo Category * General Cargo/Hazardous Material De…" at bounding box center [499, 192] width 459 height 194
click at [697, 333] on button "Get a Quote" at bounding box center [708, 340] width 42 height 16
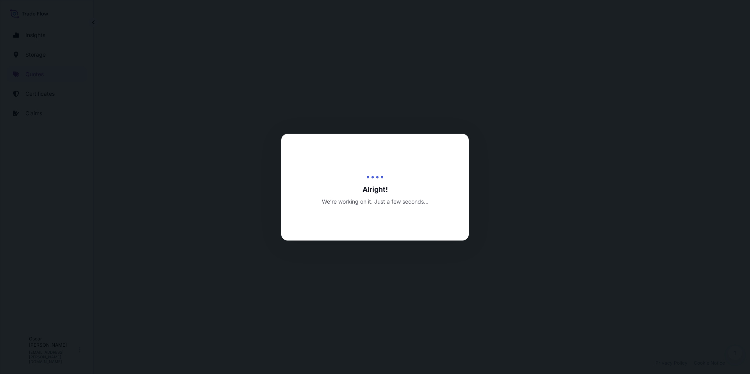
select select "Water"
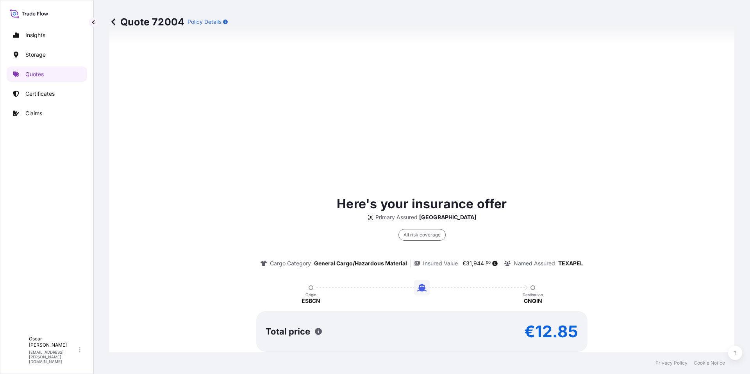
scroll to position [414, 0]
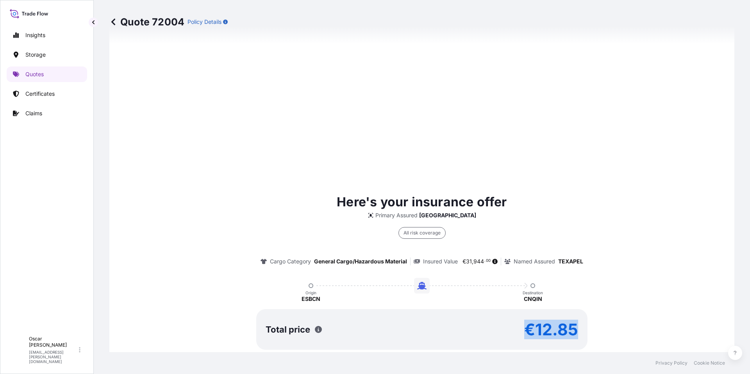
drag, startPoint x: 526, startPoint y: 328, endPoint x: 576, endPoint y: 331, distance: 50.1
click at [576, 331] on div "Total price €12.85" at bounding box center [421, 329] width 331 height 41
copy p "€12.85"
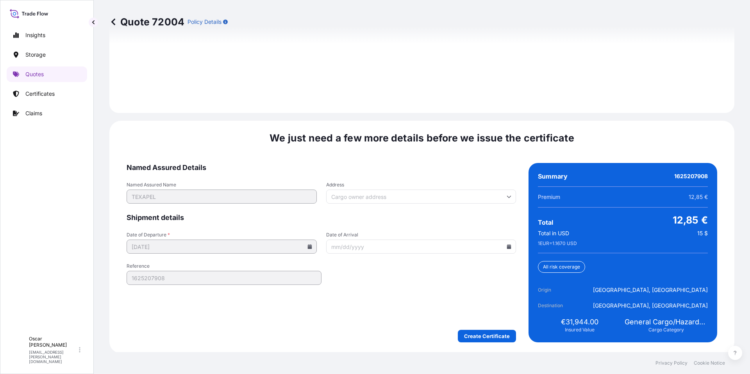
scroll to position [1116, 0]
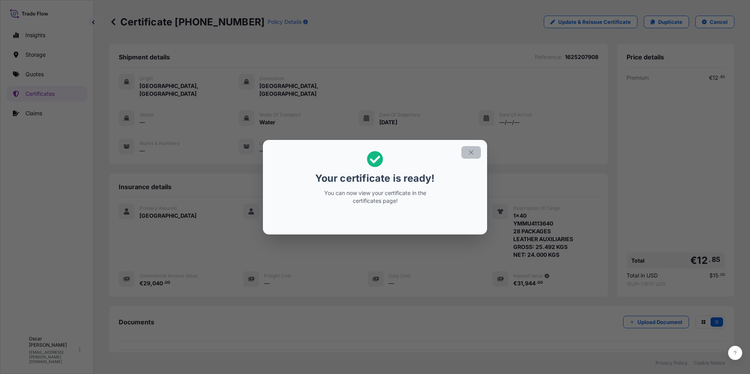
click at [467, 153] on button "button" at bounding box center [471, 152] width 20 height 12
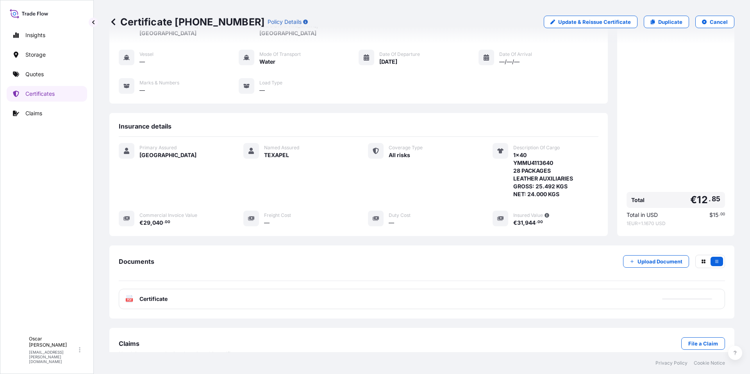
scroll to position [68, 0]
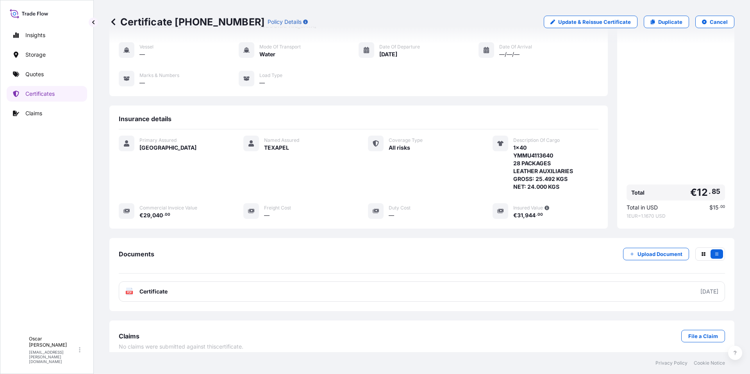
click at [206, 284] on link "PDF Certificate [DATE]" at bounding box center [422, 291] width 606 height 20
click at [58, 71] on link "Quotes" at bounding box center [47, 74] width 80 height 16
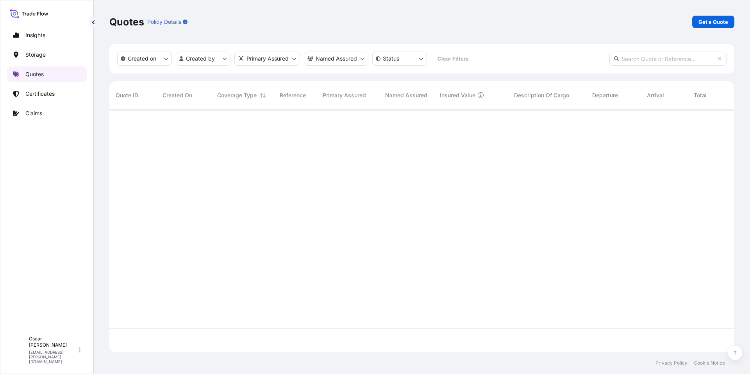
scroll to position [241, 619]
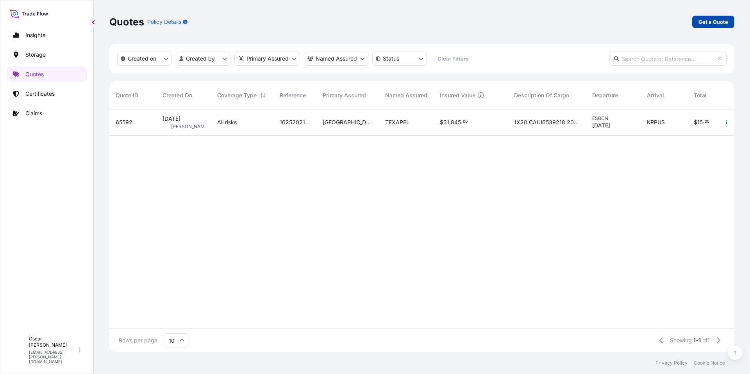
click at [706, 22] on p "Get a Quote" at bounding box center [713, 22] width 30 height 8
select select "Water"
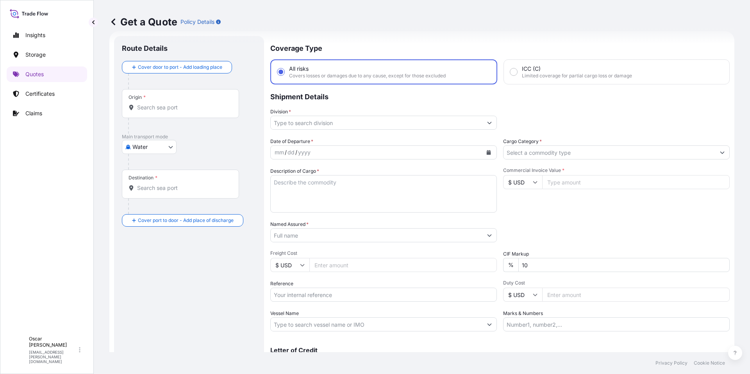
click at [154, 112] on div "Origin *" at bounding box center [180, 103] width 117 height 29
click at [154, 111] on input "Origin *" at bounding box center [183, 108] width 92 height 8
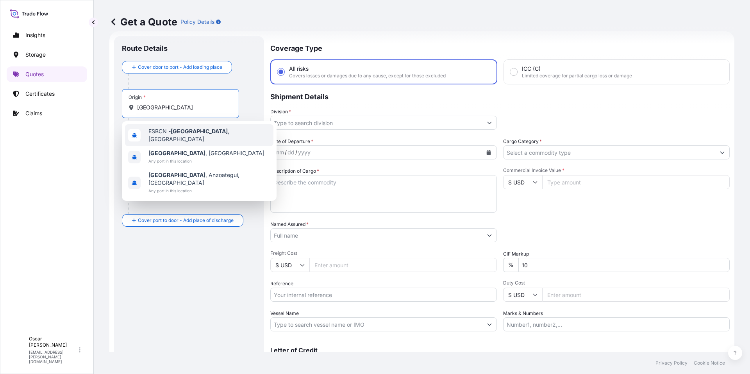
click at [172, 134] on span "ESBCN - [GEOGRAPHIC_DATA] , [GEOGRAPHIC_DATA]" at bounding box center [209, 135] width 122 height 16
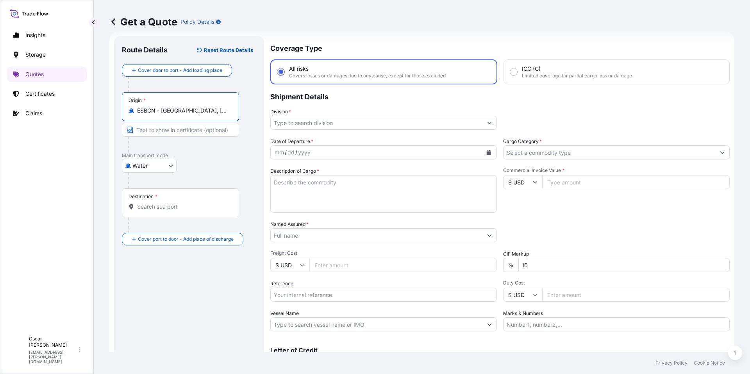
type input "ESBCN - [GEOGRAPHIC_DATA], [GEOGRAPHIC_DATA]"
click at [166, 206] on input "Destination *" at bounding box center [183, 207] width 92 height 8
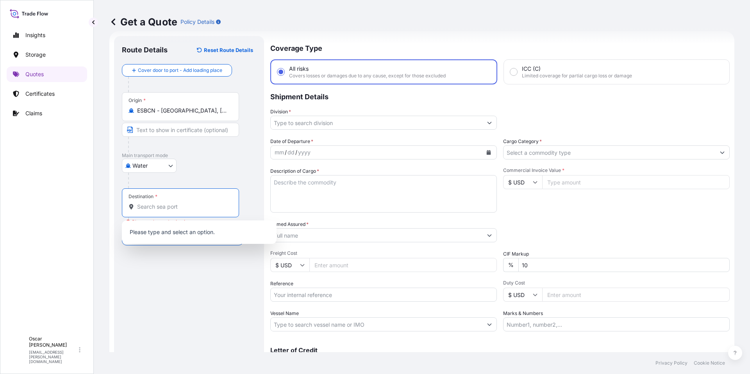
click at [171, 203] on input "Destination * Please select a destination" at bounding box center [183, 207] width 92 height 8
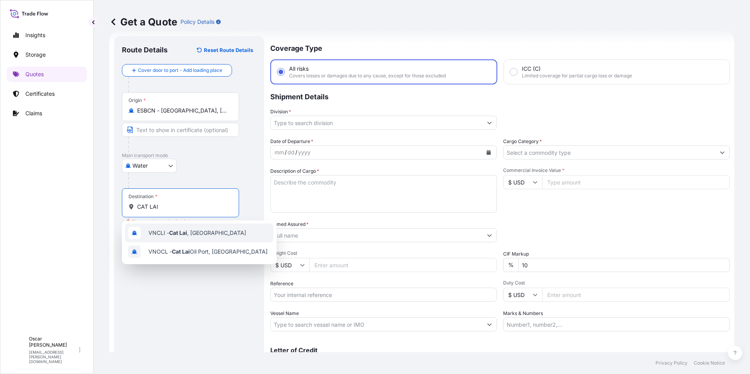
click at [196, 230] on span "VNCLI - Cat Lai , [GEOGRAPHIC_DATA]" at bounding box center [197, 233] width 98 height 8
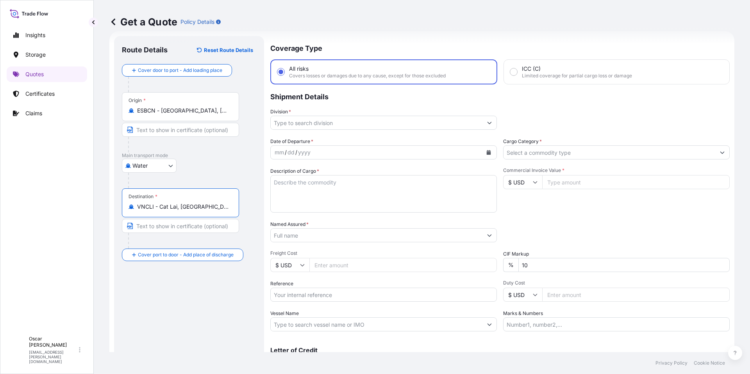
type input "VNCLI - Cat Lai, [GEOGRAPHIC_DATA]"
click at [369, 122] on input "Division *" at bounding box center [377, 123] width 212 height 14
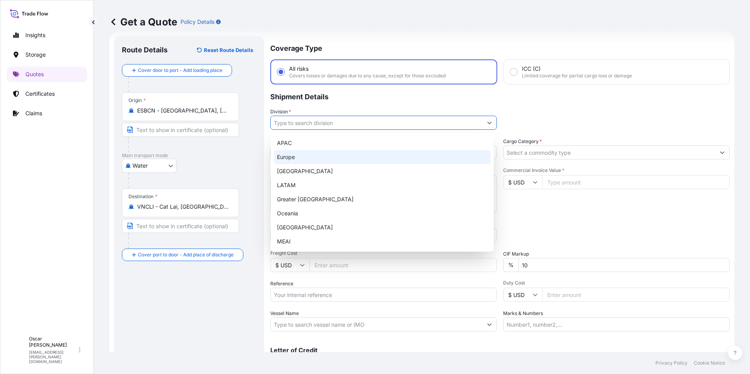
click at [296, 161] on div "Europe" at bounding box center [382, 157] width 217 height 14
type input "Europe"
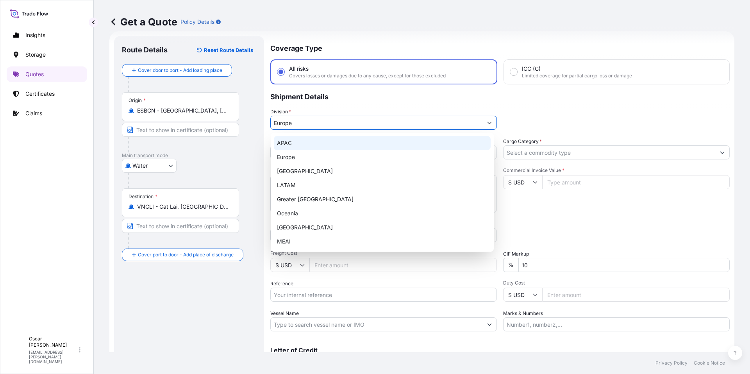
click at [573, 98] on p "Shipment Details" at bounding box center [499, 95] width 459 height 23
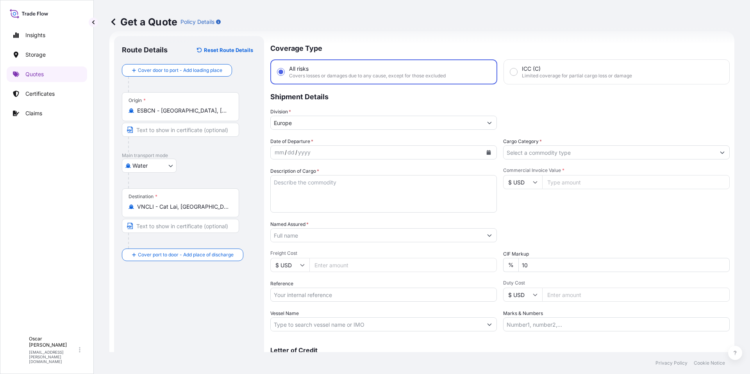
click at [487, 151] on icon "Calendar" at bounding box center [489, 152] width 4 height 5
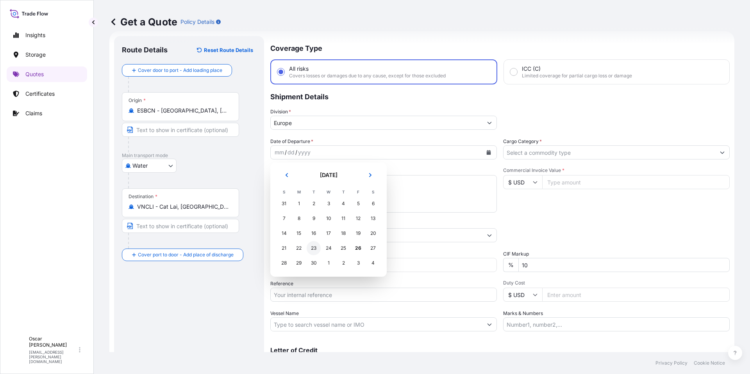
click at [312, 251] on div "23" at bounding box center [314, 248] width 14 height 14
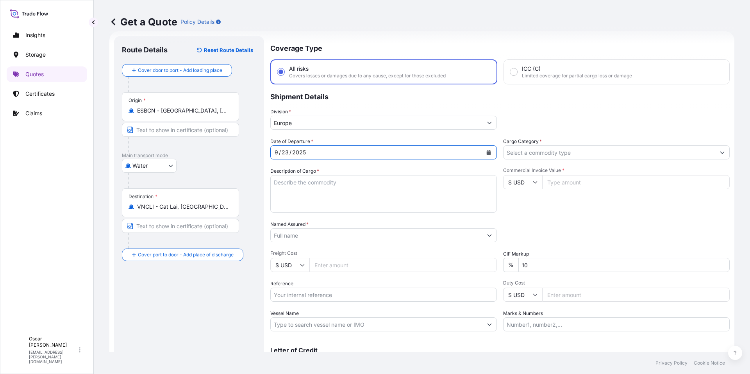
click at [548, 153] on input "Cargo Category *" at bounding box center [609, 152] width 212 height 14
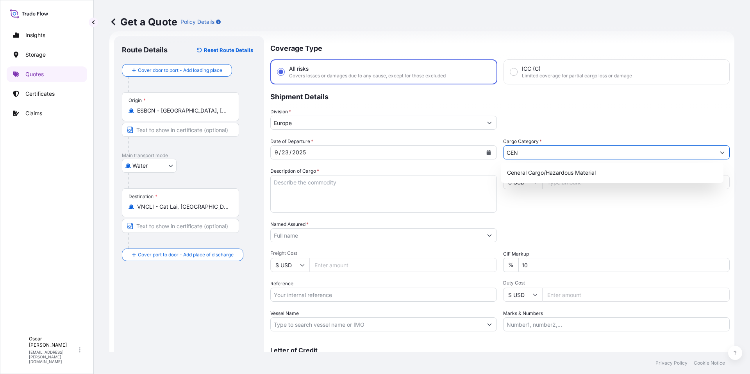
click at [535, 169] on div "General Cargo/Hazardous Material" at bounding box center [612, 173] width 217 height 14
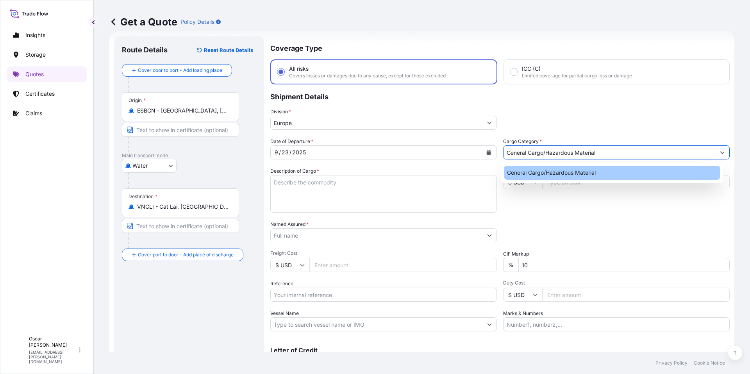
type input "General Cargo/Hazardous Material"
click at [375, 185] on textarea "Description of Cargo *" at bounding box center [383, 193] width 227 height 37
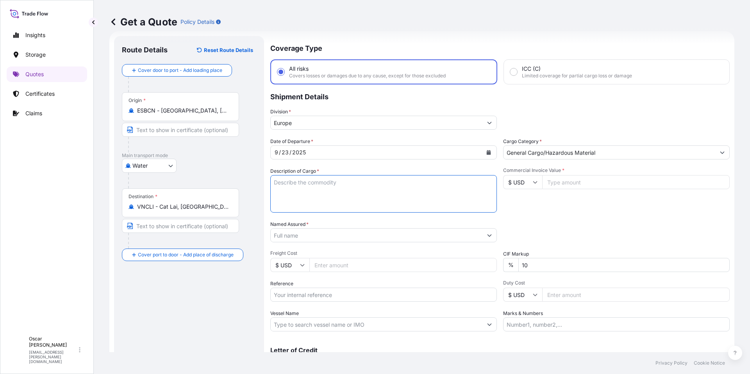
click at [325, 180] on textarea "Description of Cargo *" at bounding box center [383, 193] width 227 height 37
paste textarea "1x40 GROSS: 25.320 KGS YMMU4131789 NET: 24.000 KGS 24 PACKAGES LEATHER AUXILIARY"
drag, startPoint x: 288, startPoint y: 182, endPoint x: 383, endPoint y: 184, distance: 95.0
click at [383, 184] on textarea "1x40 GROSS: 25.320 KGS YMMU4131789 NET: 24.000 KGS 24 PACKAGES LEATHER AUXILIARY" at bounding box center [383, 193] width 227 height 37
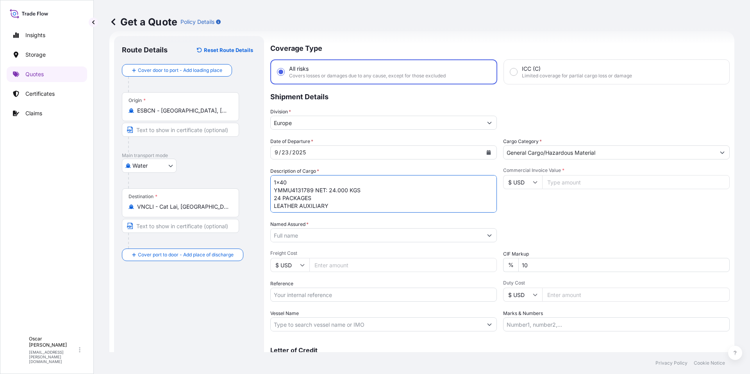
scroll to position [9, 0]
click at [336, 196] on textarea "1x40 YMMU4131789 NET: 24.000 KGS 24 PACKAGES LEATHER AUXILIARY" at bounding box center [383, 193] width 227 height 37
click at [297, 204] on textarea "1x40 YMMU4131789 NET: 24.000 KGS 24 PACKAGES LEATHER AUXILIARY" at bounding box center [383, 193] width 227 height 37
paste textarea "GROSS: 25.320 KGS"
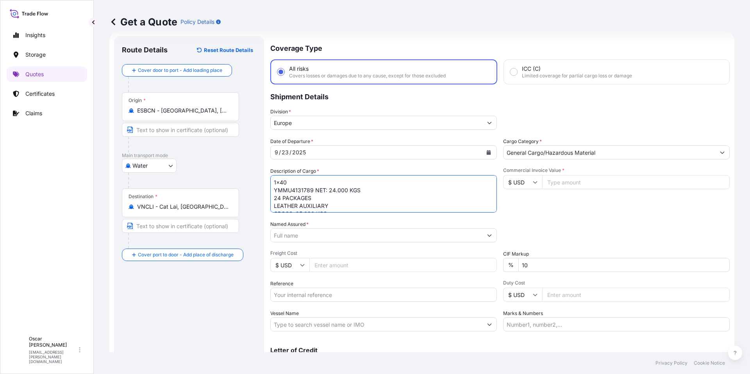
drag, startPoint x: 327, startPoint y: 181, endPoint x: 392, endPoint y: 194, distance: 66.5
click at [392, 194] on textarea "1x40 YMMU4131789 NET: 24.000 KGS 24 PACKAGES LEATHER AUXILIARY GROSS: 25.320 KGS" at bounding box center [383, 193] width 227 height 37
click at [346, 194] on textarea "1x40 YMMU4131789 NET: 24.000 KGS 24 PACKAGES LEATHER AUXILIARY GROSS: 25.320 KGS" at bounding box center [383, 193] width 227 height 37
drag, startPoint x: 314, startPoint y: 189, endPoint x: 374, endPoint y: 192, distance: 59.5
click at [374, 192] on textarea "1x40 YMMU4131789 NET: 24.000 KGS 24 PACKAGES LEATHER AUXILIARY GROSS: 25.320 KGS" at bounding box center [383, 193] width 227 height 37
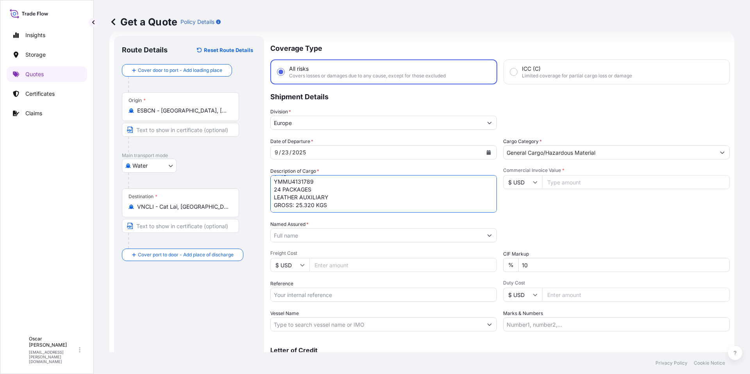
click at [343, 203] on textarea "1x40 YMMU4131789 24 PACKAGES LEATHER AUXILIARY GROSS: 25.320 KGS" at bounding box center [383, 193] width 227 height 37
paste textarea "NET: 24.000 KGS"
type textarea "1x40 YMMU4131789 24 PACKAGES LEATHER AUXILIARY GROSS: 25.320 KGS NET: 24.000 KGS"
click at [303, 237] on input "Named Assured *" at bounding box center [377, 235] width 212 height 14
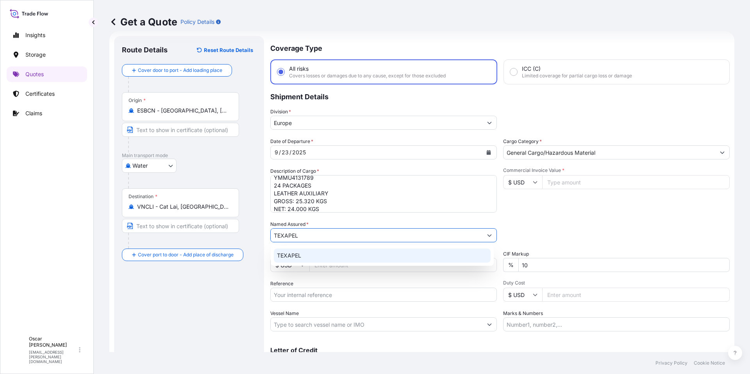
click at [300, 255] on span "TEXAPEL" at bounding box center [289, 256] width 24 height 8
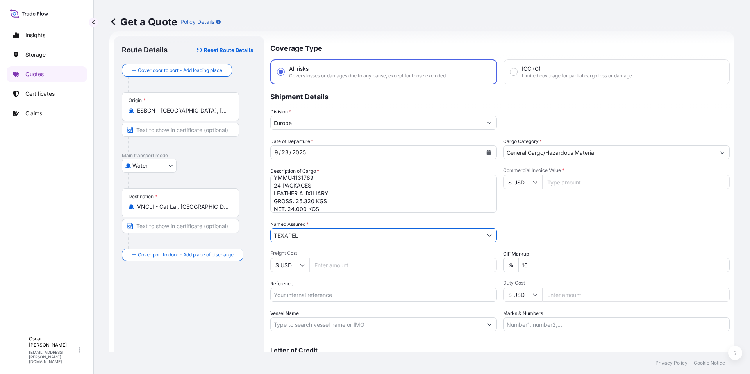
type input "TEXAPEL"
click at [541, 228] on div "Packing Category Type to search a container mode Please select a primary mode o…" at bounding box center [616, 231] width 227 height 22
click at [308, 294] on input "Reference" at bounding box center [383, 294] width 227 height 14
paste input "1625207715"
type input "1625207715"
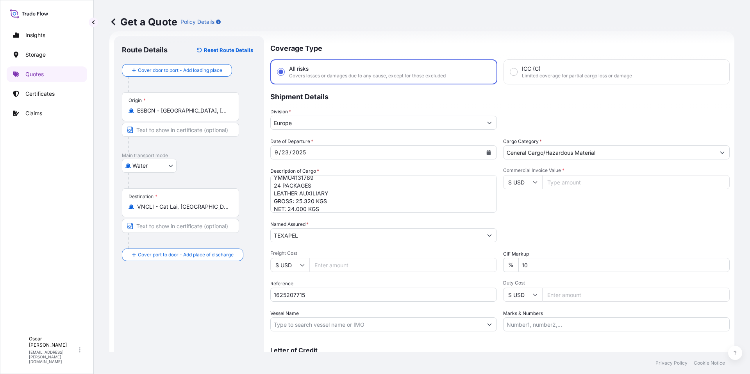
click at [571, 228] on div "Packing Category Type to search a container mode Please select a primary mode o…" at bounding box center [616, 231] width 227 height 22
click at [521, 177] on input "$ USD" at bounding box center [522, 182] width 39 height 14
click at [523, 199] on div "€ EUR" at bounding box center [519, 203] width 33 height 15
type input "€ EUR"
drag, startPoint x: 557, startPoint y: 188, endPoint x: 553, endPoint y: 178, distance: 10.3
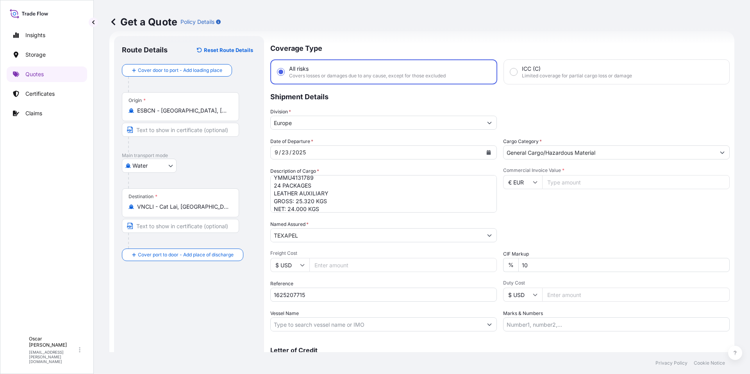
click at [557, 187] on input "Commercial Invoice Value *" at bounding box center [635, 182] width 187 height 14
type input "33600"
click at [580, 205] on div "Commercial Invoice Value * € EUR 33600" at bounding box center [616, 189] width 227 height 45
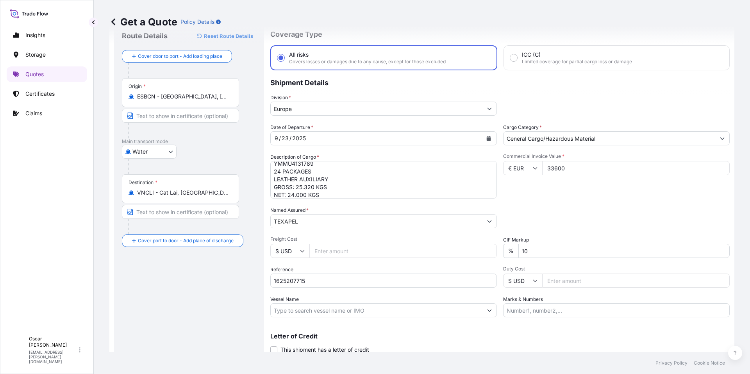
scroll to position [55, 0]
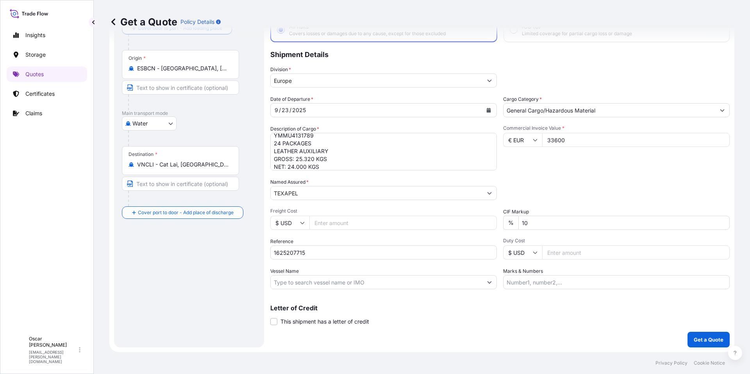
click at [693, 346] on button "Get a Quote" at bounding box center [708, 340] width 42 height 16
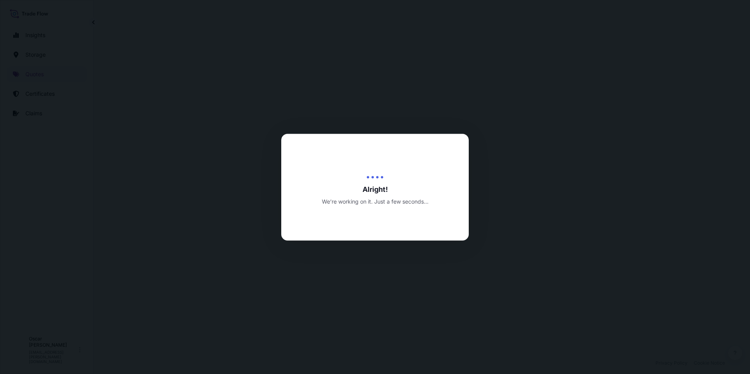
select select "Water"
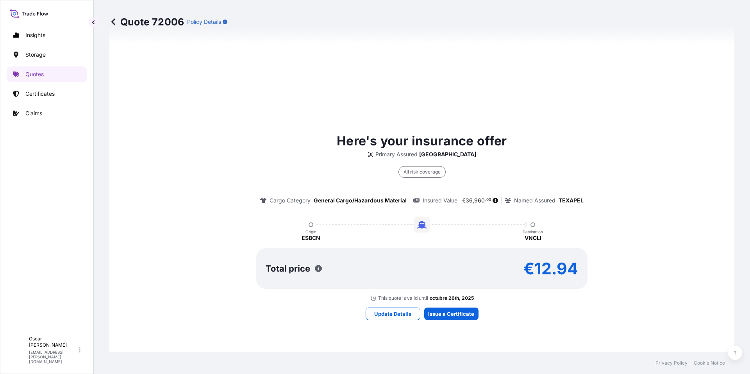
scroll to position [493, 0]
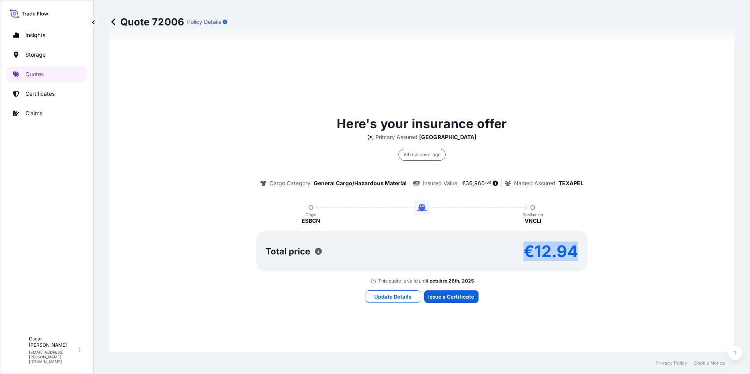
drag, startPoint x: 524, startPoint y: 249, endPoint x: 590, endPoint y: 250, distance: 66.4
click at [590, 250] on div "Here's your insurance offer Primary Assured [GEOGRAPHIC_DATA] All risk coverage…" at bounding box center [421, 199] width 603 height 170
copy p "€12.94"
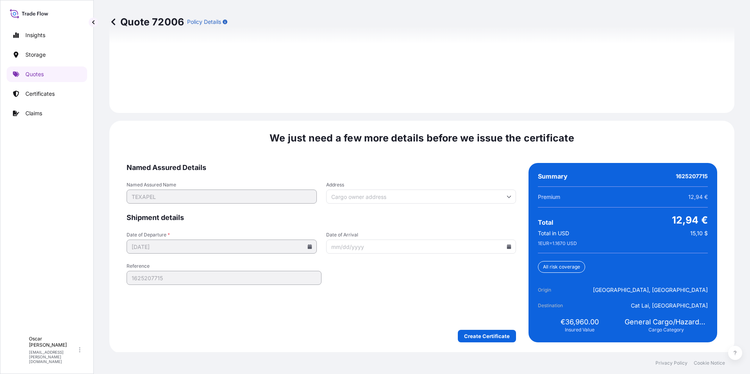
scroll to position [1116, 0]
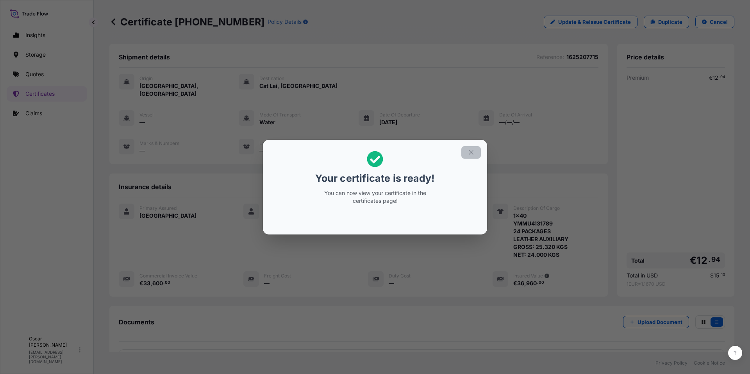
click at [472, 152] on icon "button" at bounding box center [471, 152] width 7 height 7
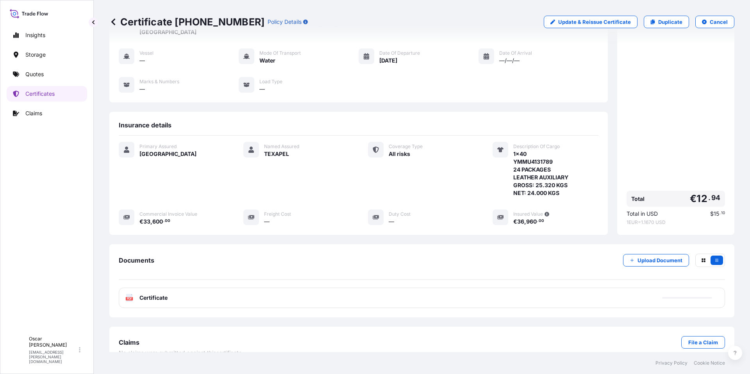
scroll to position [68, 0]
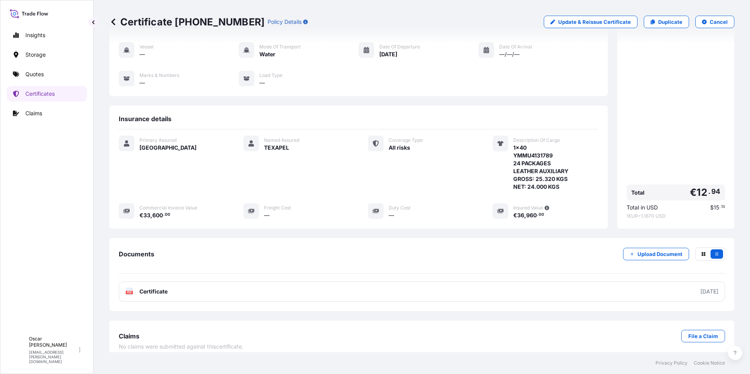
click at [484, 283] on link "PDF Certificate [DATE]" at bounding box center [422, 291] width 606 height 20
click at [43, 77] on p "Quotes" at bounding box center [34, 74] width 18 height 8
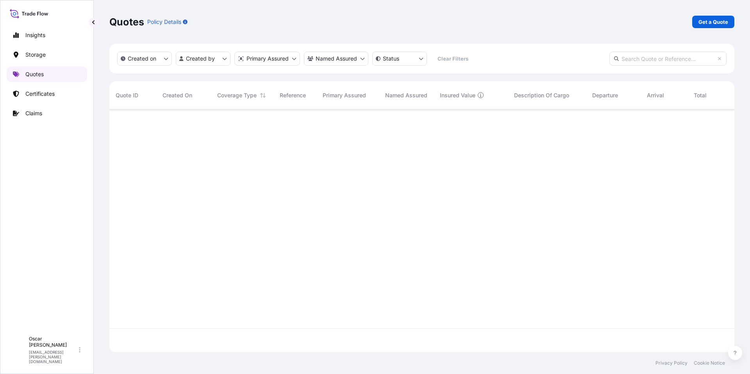
scroll to position [241, 619]
click at [712, 21] on p "Get a Quote" at bounding box center [713, 22] width 30 height 8
select select "Water"
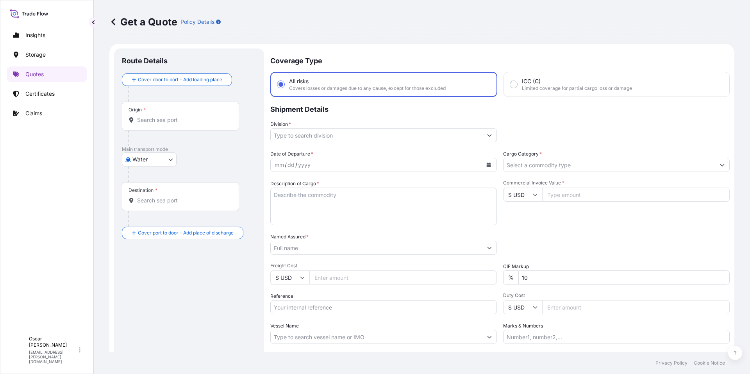
scroll to position [12, 0]
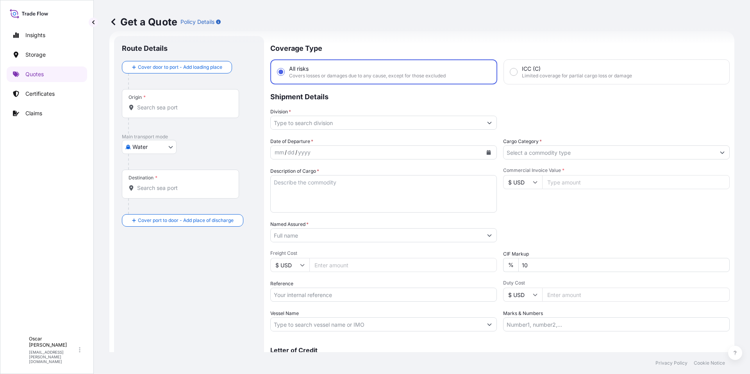
click at [196, 110] on input "Origin *" at bounding box center [183, 108] width 92 height 8
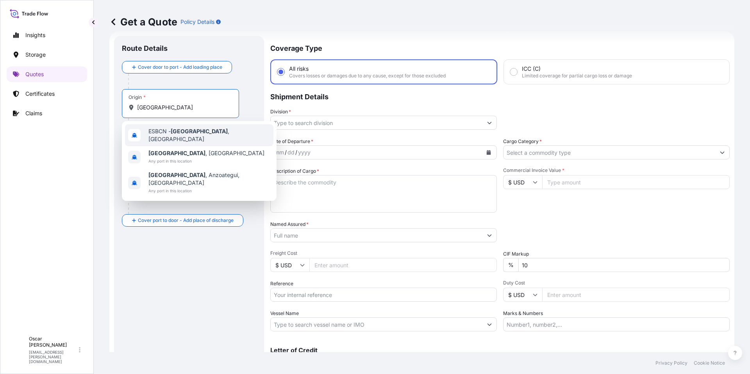
click at [166, 133] on span "ESBCN - [GEOGRAPHIC_DATA] , [GEOGRAPHIC_DATA]" at bounding box center [209, 135] width 122 height 16
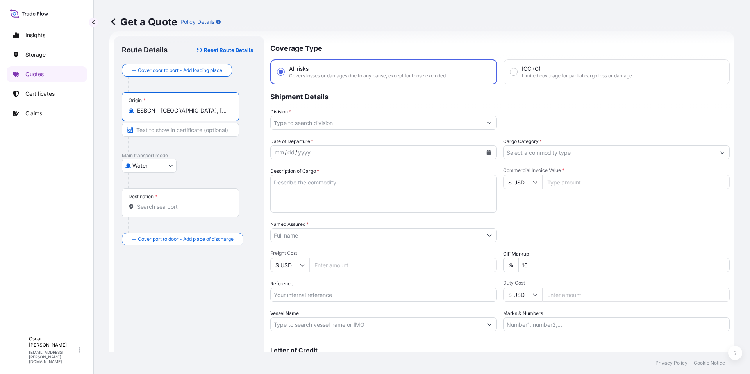
type input "ESBCN - [GEOGRAPHIC_DATA], [GEOGRAPHIC_DATA]"
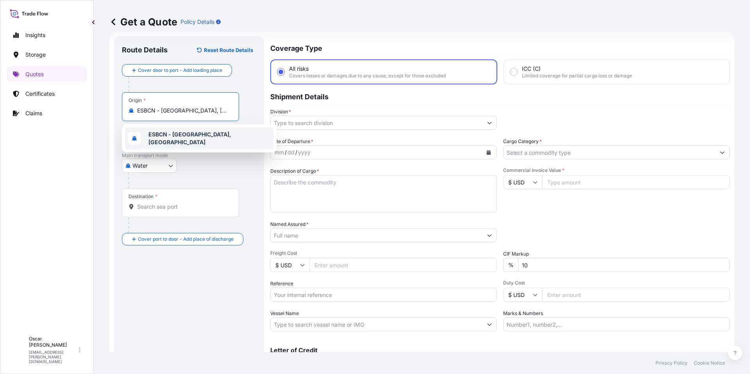
click at [166, 203] on input "Destination *" at bounding box center [183, 207] width 92 height 8
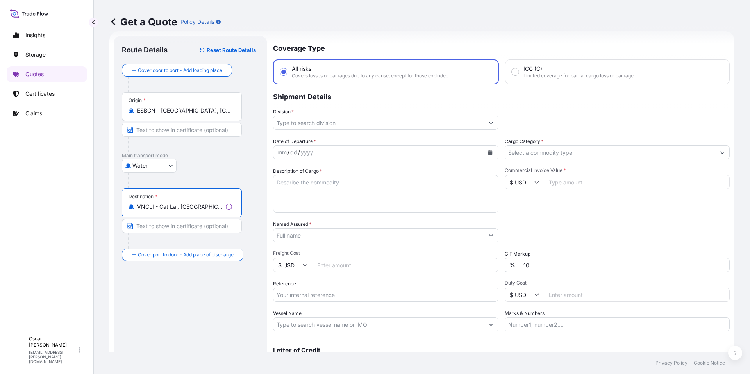
type input "VNCLI - Cat Lai, [GEOGRAPHIC_DATA]"
click at [321, 124] on input "Division *" at bounding box center [378, 123] width 211 height 14
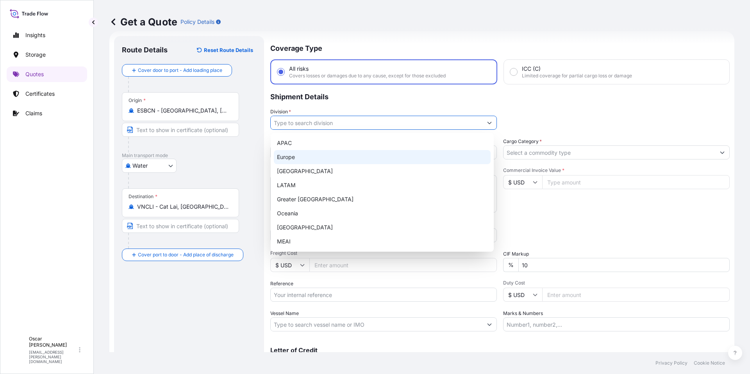
click at [302, 162] on div "Europe" at bounding box center [382, 157] width 217 height 14
type input "Europe"
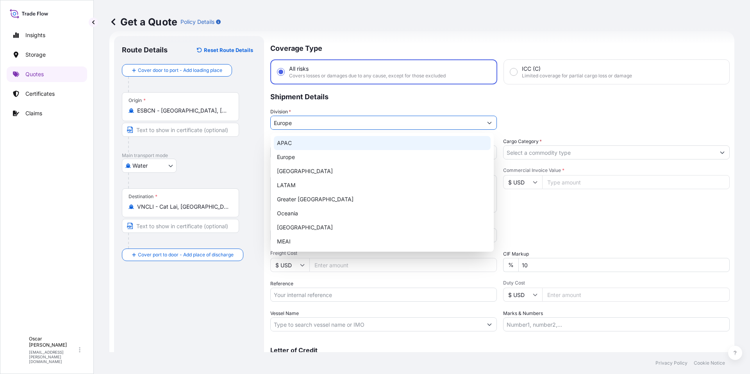
click at [551, 105] on p "Shipment Details" at bounding box center [499, 95] width 459 height 23
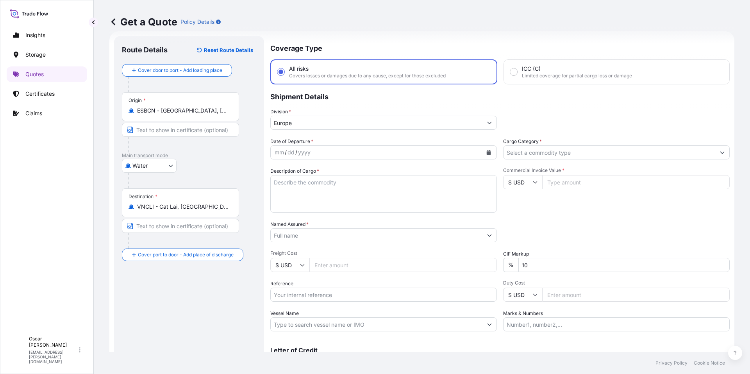
click at [487, 153] on icon "Calendar" at bounding box center [489, 152] width 4 height 5
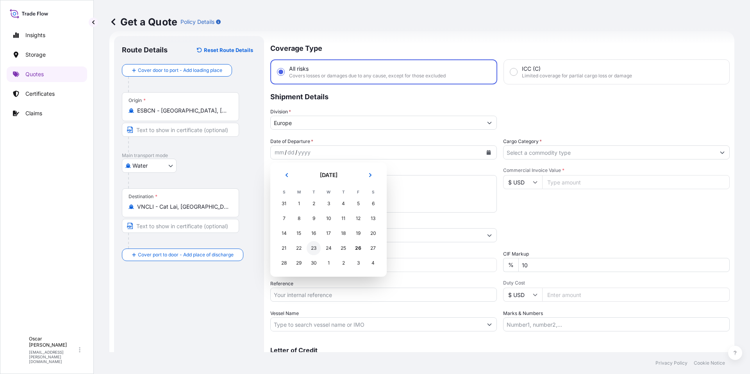
click at [314, 248] on div "23" at bounding box center [314, 248] width 14 height 14
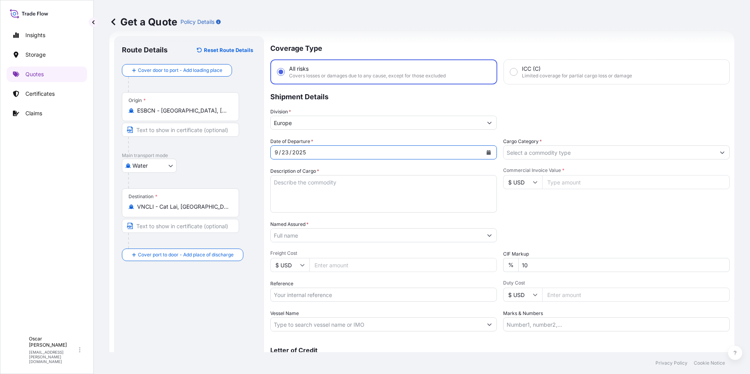
click at [536, 155] on input "Cargo Category *" at bounding box center [609, 152] width 212 height 14
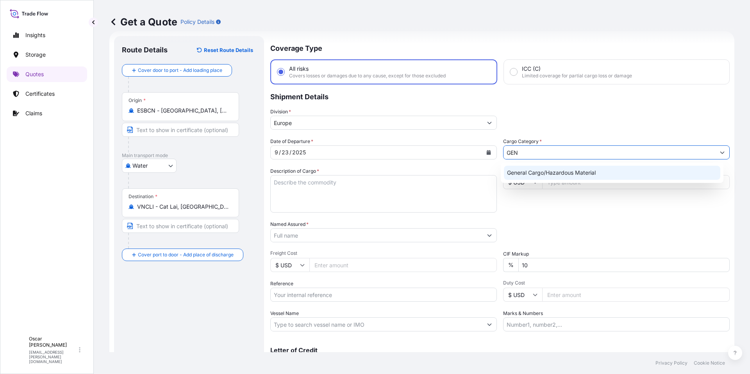
click at [529, 168] on div "General Cargo/Hazardous Material" at bounding box center [612, 173] width 217 height 14
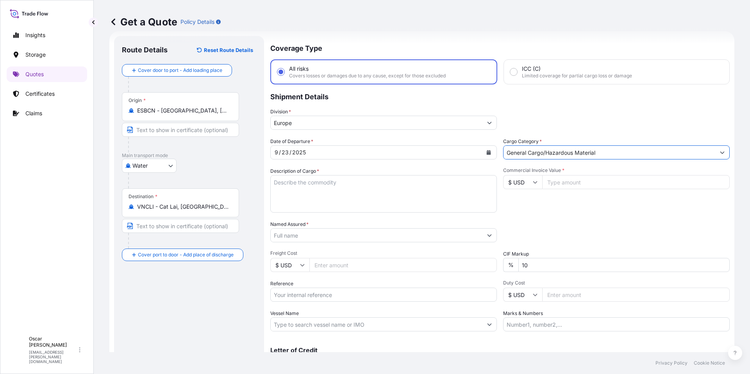
type input "General Cargo/Hazardous Material"
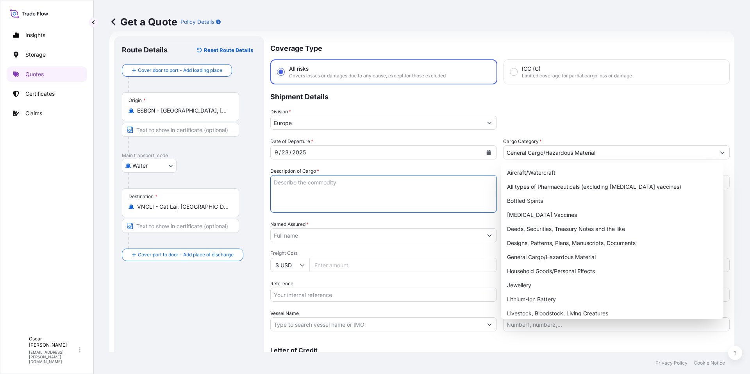
click at [315, 182] on textarea "Description of Cargo *" at bounding box center [383, 193] width 227 height 37
paste textarea "1x40 GROSS: 25.320 KGS YMMU4144575 NET: 24.000 KGS 24 PACKAGES LEATHER AUXILIARY"
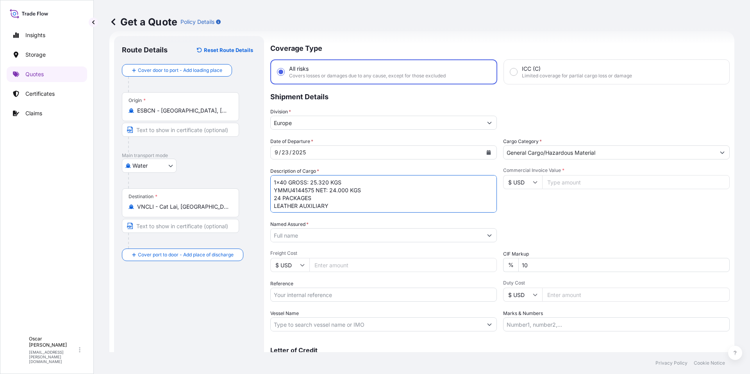
drag, startPoint x: 290, startPoint y: 182, endPoint x: 368, endPoint y: 182, distance: 77.7
click at [368, 182] on textarea "1x40 GROSS: 25.320 KGS YMMU4144575 NET: 24.000 KGS 24 PACKAGES LEATHER AUXILIARY" at bounding box center [383, 193] width 227 height 37
click at [337, 206] on textarea "1x40 YMMU4144575 NET: 24.000 KGS 24 PACKAGES LEATHER AUXILIARY" at bounding box center [383, 193] width 227 height 37
paste textarea "GROSS: 25.320 KGS"
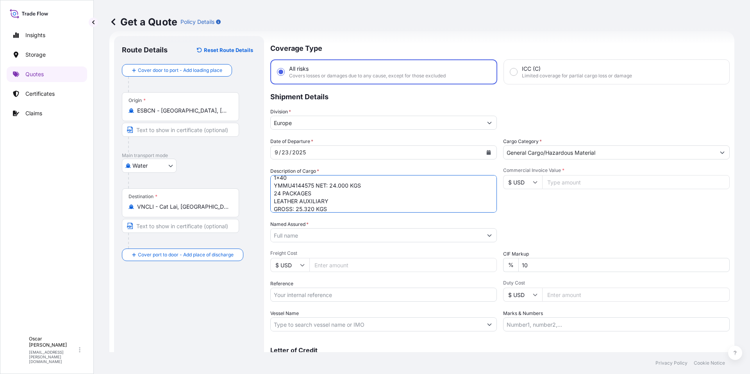
scroll to position [3, 0]
drag, startPoint x: 316, startPoint y: 182, endPoint x: 387, endPoint y: 185, distance: 71.5
click at [386, 185] on textarea "1x40 YMMU4144575 NET: 24.000 KGS 24 PACKAGES LEATHER AUXILIARY GROSS: 25.320 KGS" at bounding box center [383, 193] width 227 height 37
click at [346, 209] on textarea "1x40 YMMU4144575 24 PACKAGES LEATHER AUXILIARY GROSS: 25.320 KGS" at bounding box center [383, 193] width 227 height 37
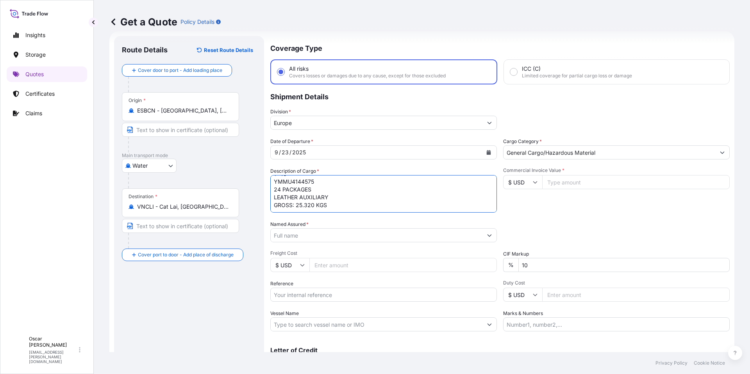
paste textarea "NET: 24.000 KGS"
type textarea "1x40 YMMU4144575 24 PACKAGES LEATHER AUXILIARY GROSS: 25.320 KGS NET: 24.000 KGS"
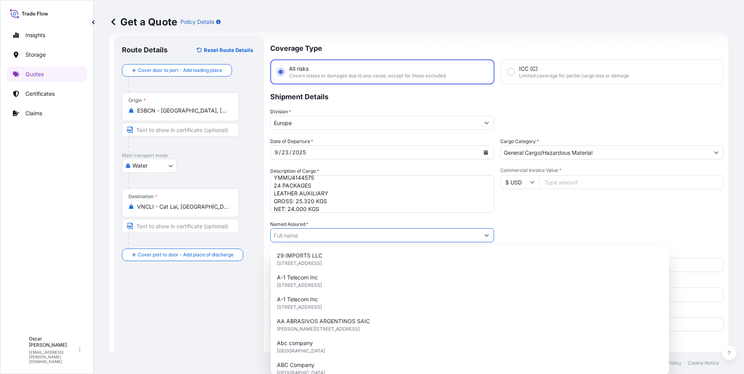
click at [335, 236] on input "Named Assured *" at bounding box center [375, 235] width 209 height 14
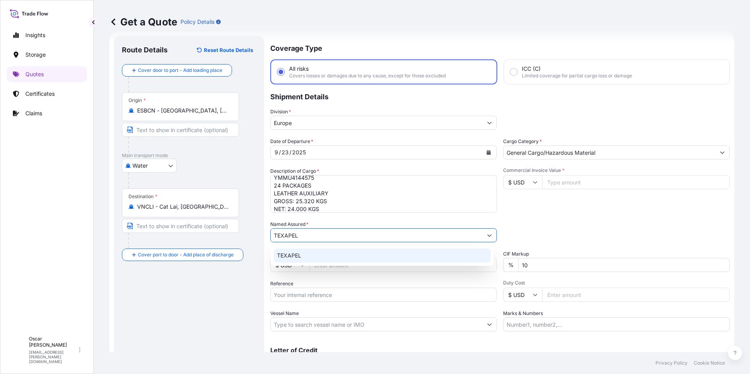
click at [305, 259] on div "TEXAPEL" at bounding box center [382, 255] width 217 height 14
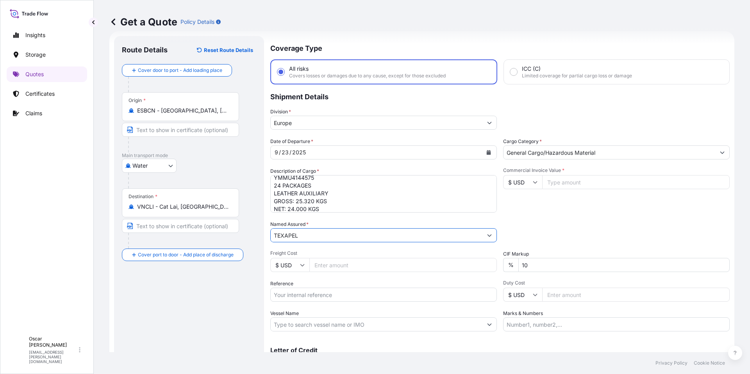
type input "TEXAPEL"
click at [556, 212] on div "Date of Departure * [DATE] Cargo Category * General Cargo/Hazardous Material De…" at bounding box center [499, 234] width 459 height 194
click at [530, 185] on input "$ USD" at bounding box center [522, 182] width 39 height 14
click at [516, 202] on div "€ EUR" at bounding box center [519, 203] width 33 height 15
type input "€ EUR"
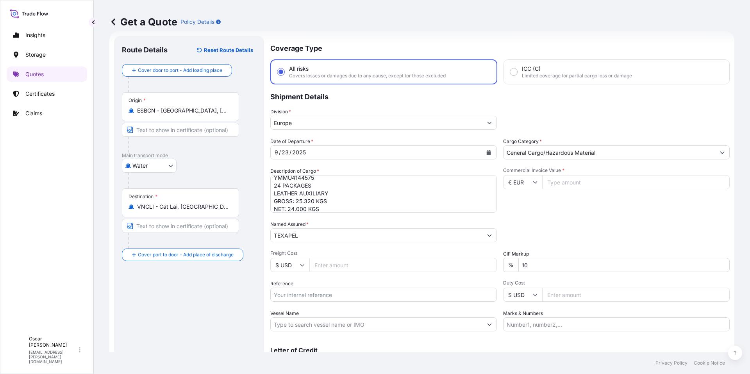
click at [565, 184] on input "Commercial Invoice Value *" at bounding box center [635, 182] width 187 height 14
type input "33600"
click at [594, 207] on div "Commercial Invoice Value * € EUR 33600" at bounding box center [616, 189] width 227 height 45
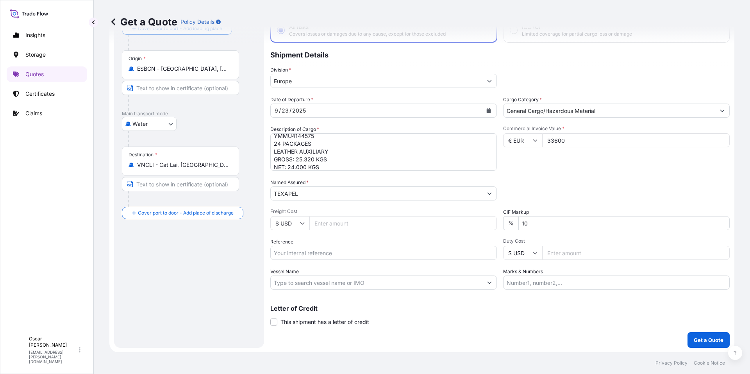
scroll to position [55, 0]
click at [298, 254] on input "Reference" at bounding box center [383, 252] width 227 height 14
paste input "1625207742"
type input "1625207742"
click at [610, 183] on div "Packing Category Type to search a container mode Please select a primary mode o…" at bounding box center [616, 189] width 227 height 22
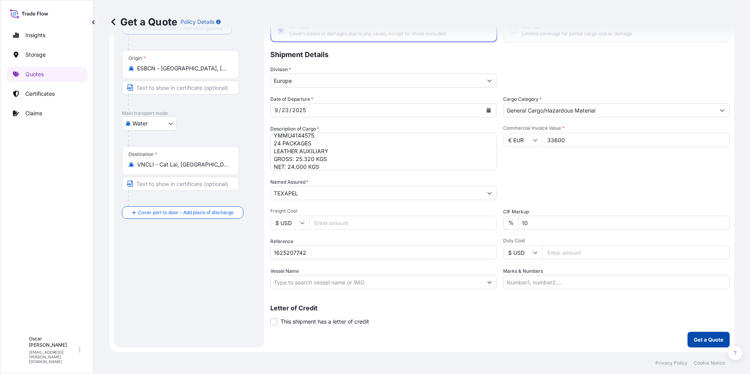
click at [694, 337] on p "Get a Quote" at bounding box center [709, 340] width 30 height 8
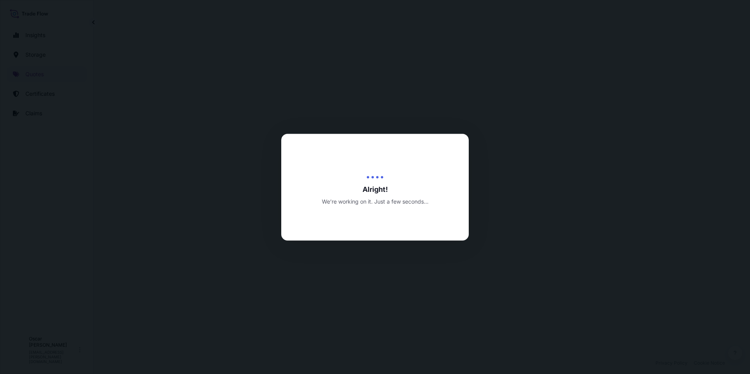
select select "Water"
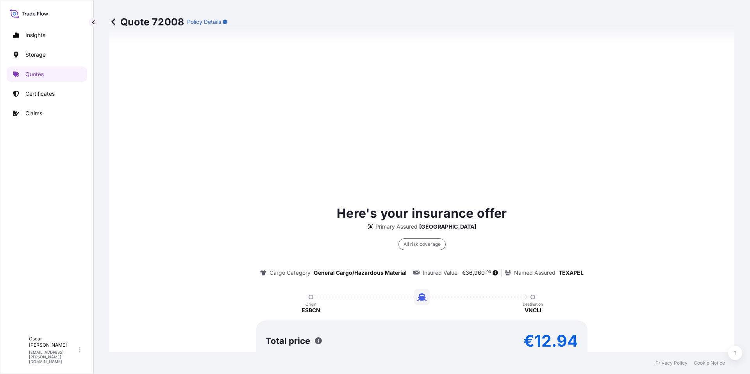
scroll to position [493, 0]
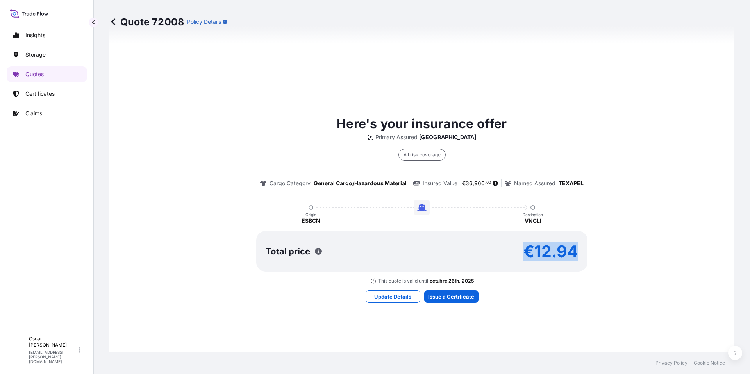
drag, startPoint x: 526, startPoint y: 247, endPoint x: 583, endPoint y: 249, distance: 57.1
click at [583, 249] on div "Total price €12.94" at bounding box center [421, 251] width 331 height 41
copy p "€12.94"
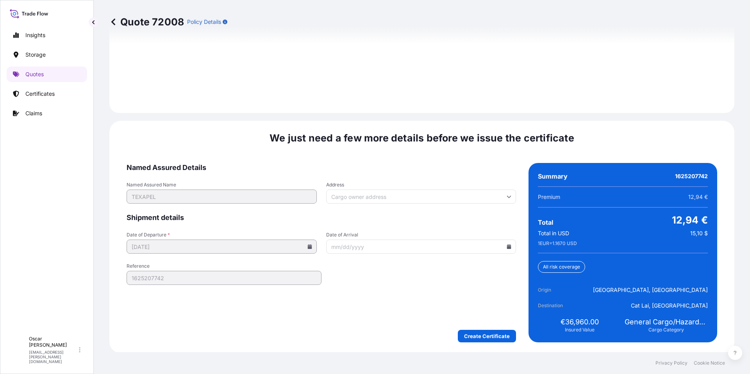
scroll to position [1116, 0]
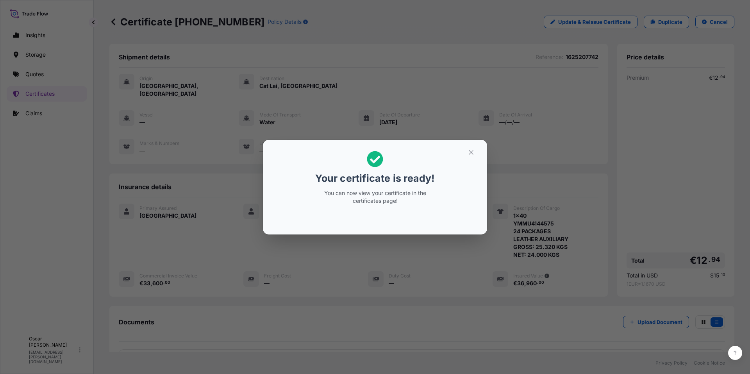
click at [467, 150] on button "button" at bounding box center [471, 152] width 20 height 12
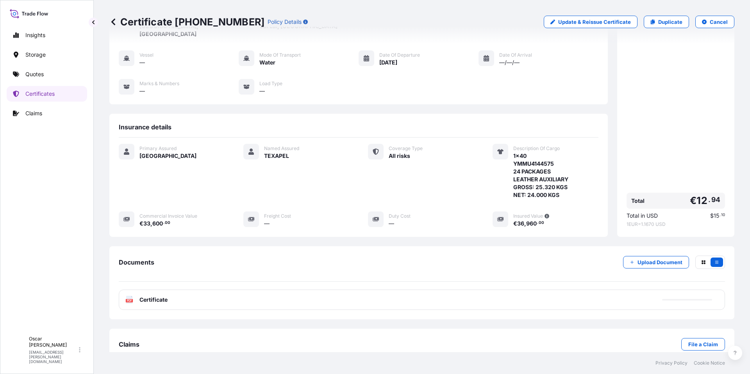
scroll to position [68, 0]
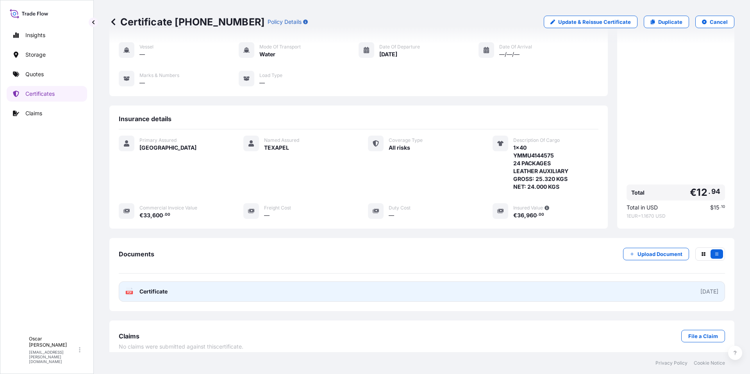
click at [196, 285] on link "PDF Certificate [DATE]" at bounding box center [422, 291] width 606 height 20
